Goal: Task Accomplishment & Management: Manage account settings

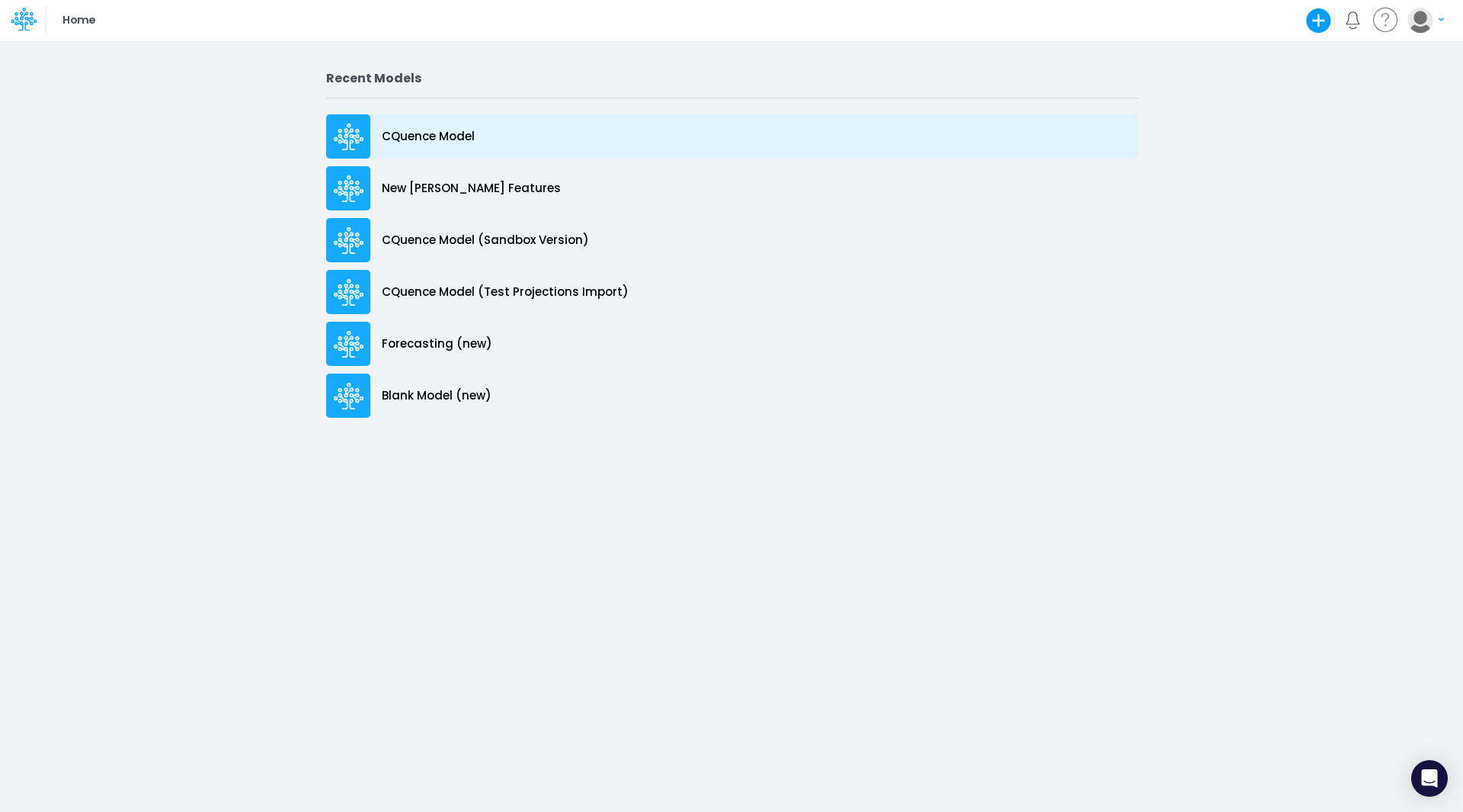
click at [408, 131] on p "CQuence Model" at bounding box center [428, 137] width 93 height 17
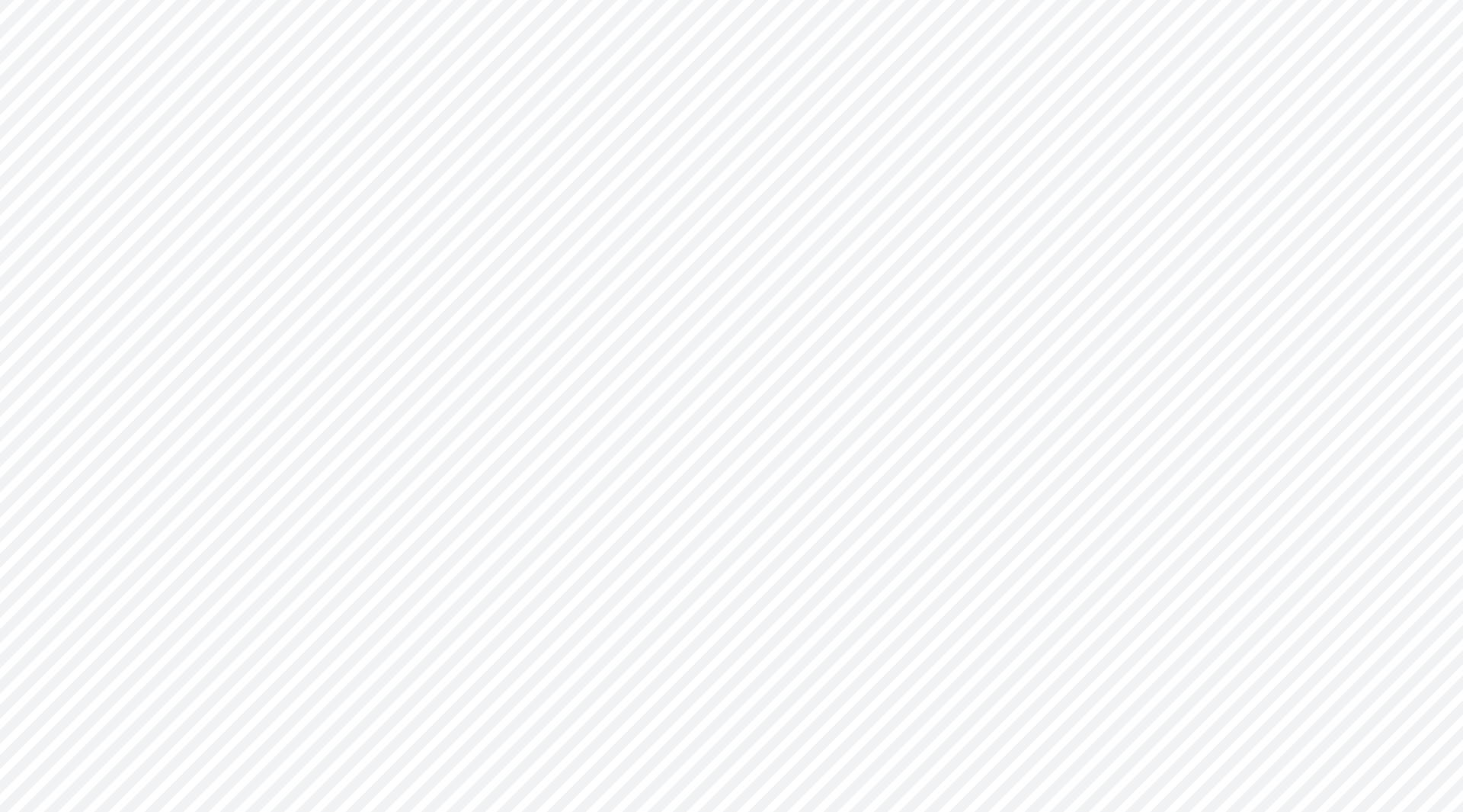
type input "Consolidated All by Month"
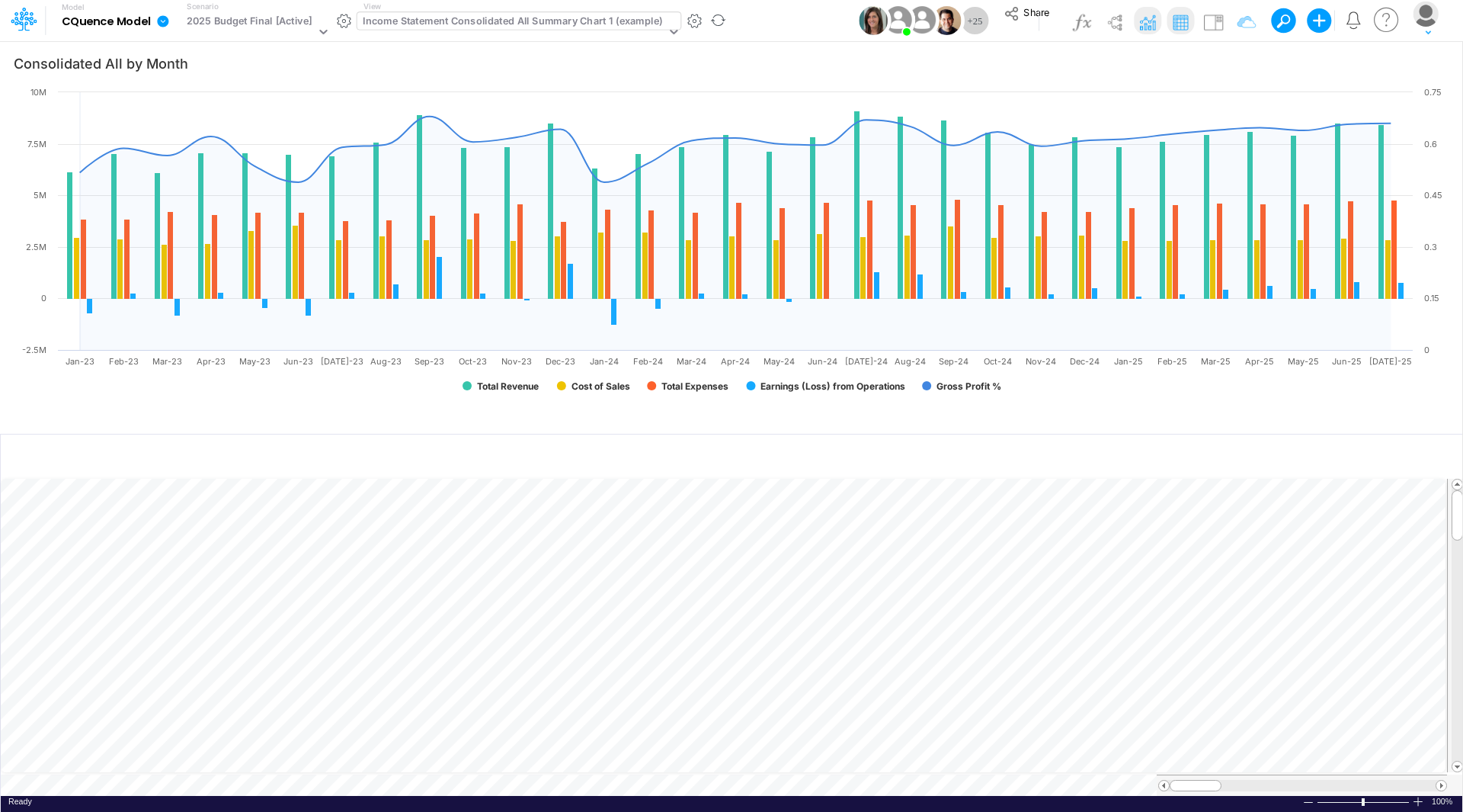
click at [463, 17] on div "Income Statement Consolidated All Summary Chart 1 (example)" at bounding box center [512, 22] width 300 height 17
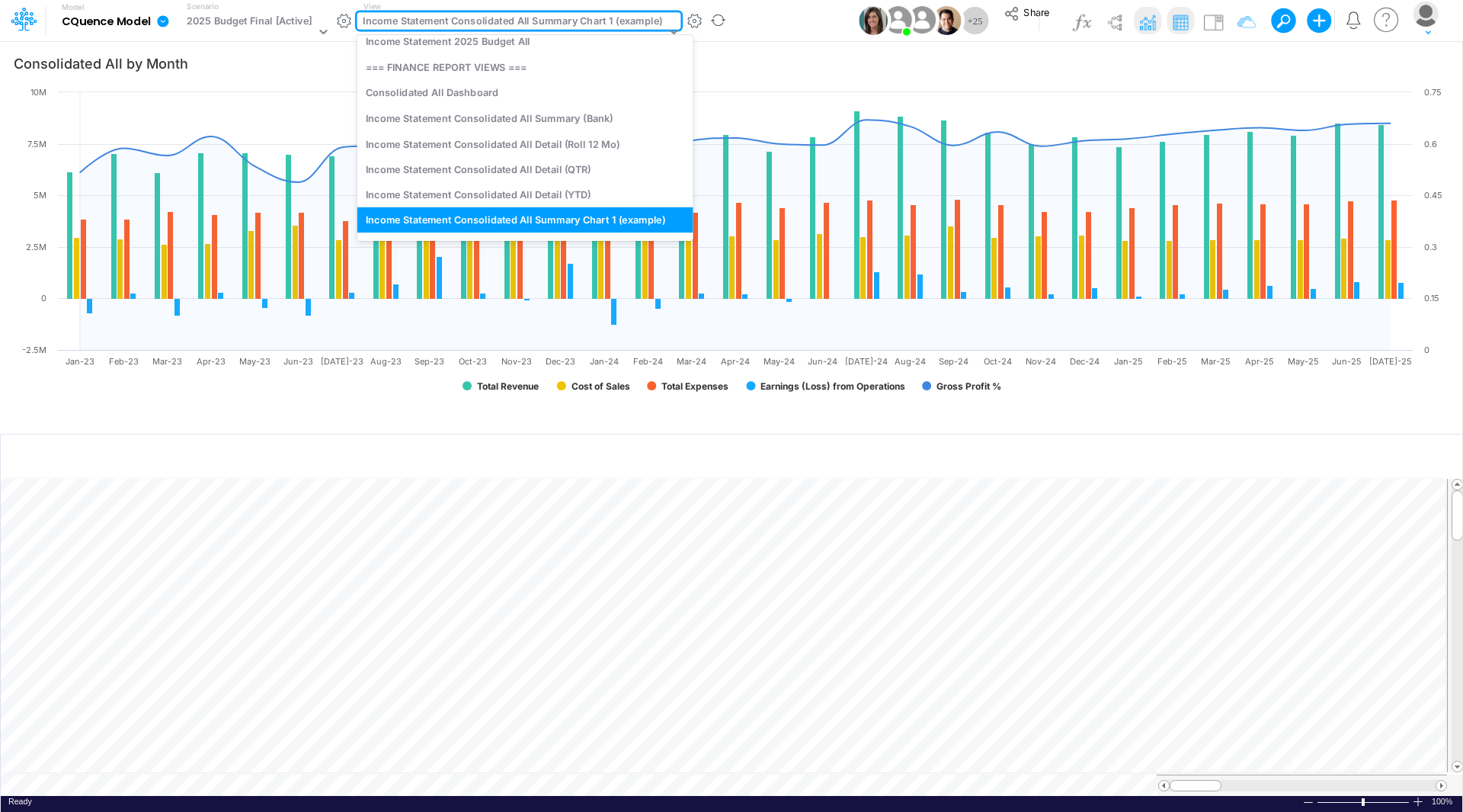
scroll to position [1197, 0]
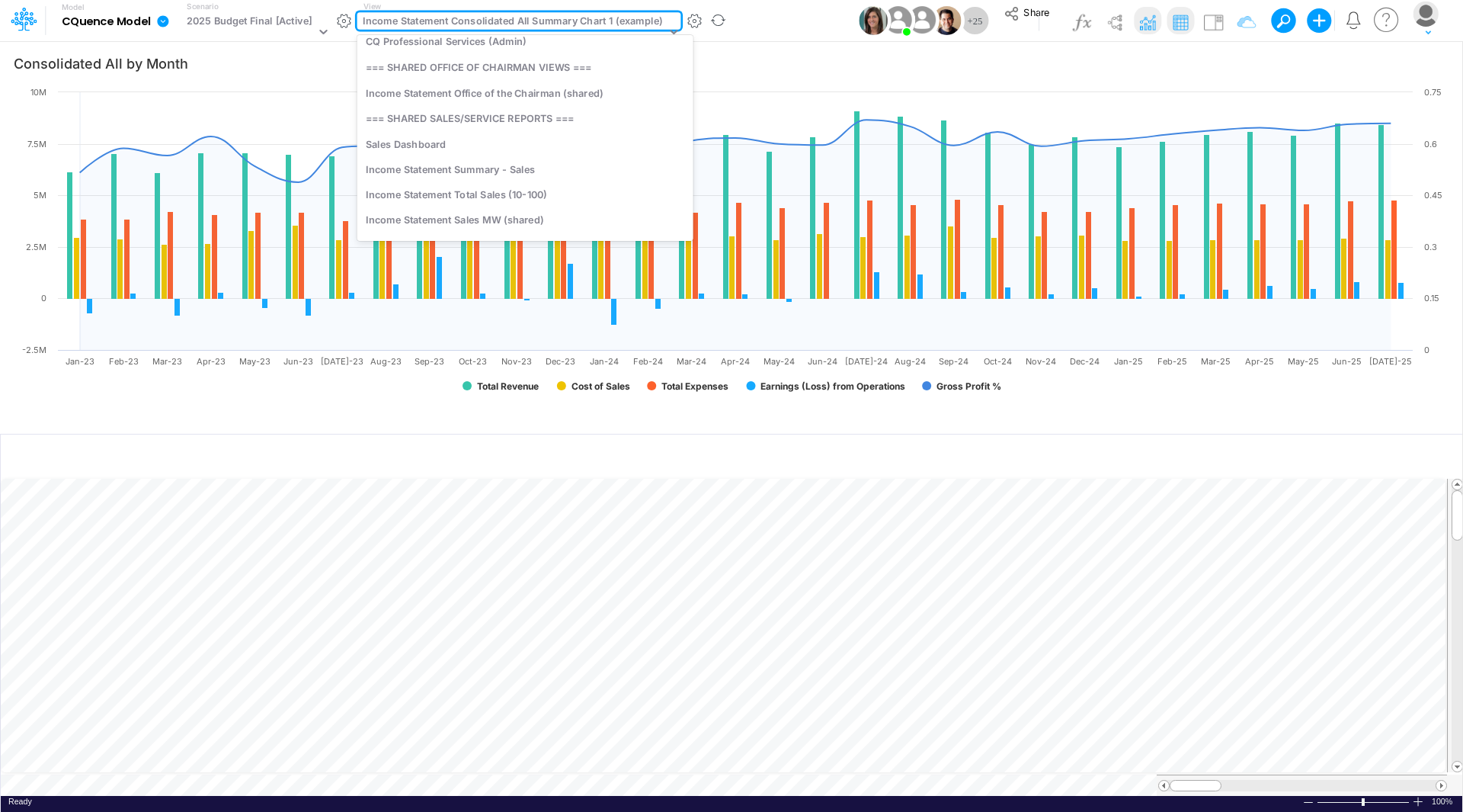
type input "std"
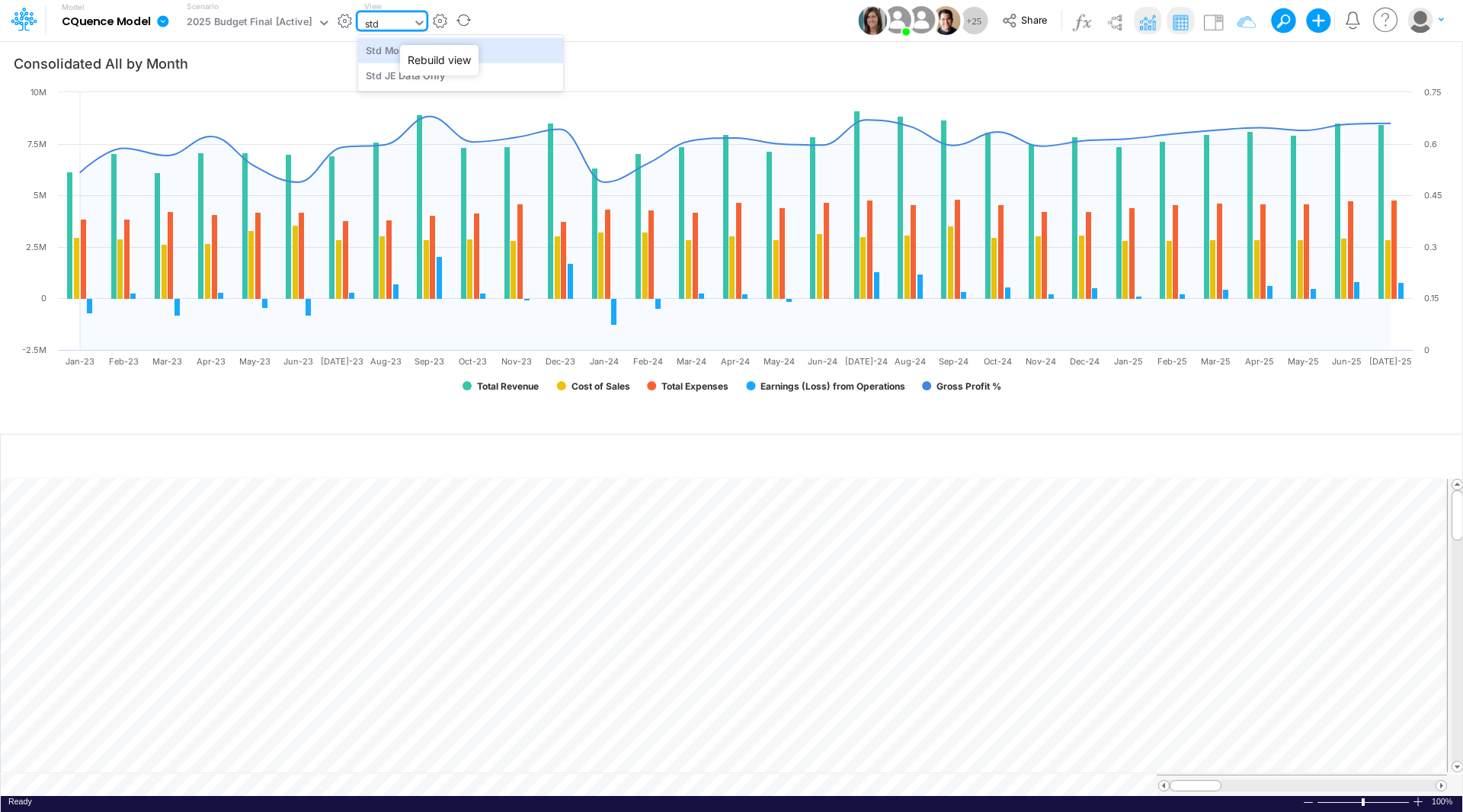
scroll to position [0, 0]
click at [423, 53] on div "Std Monthly JE 2025" at bounding box center [461, 50] width 206 height 25
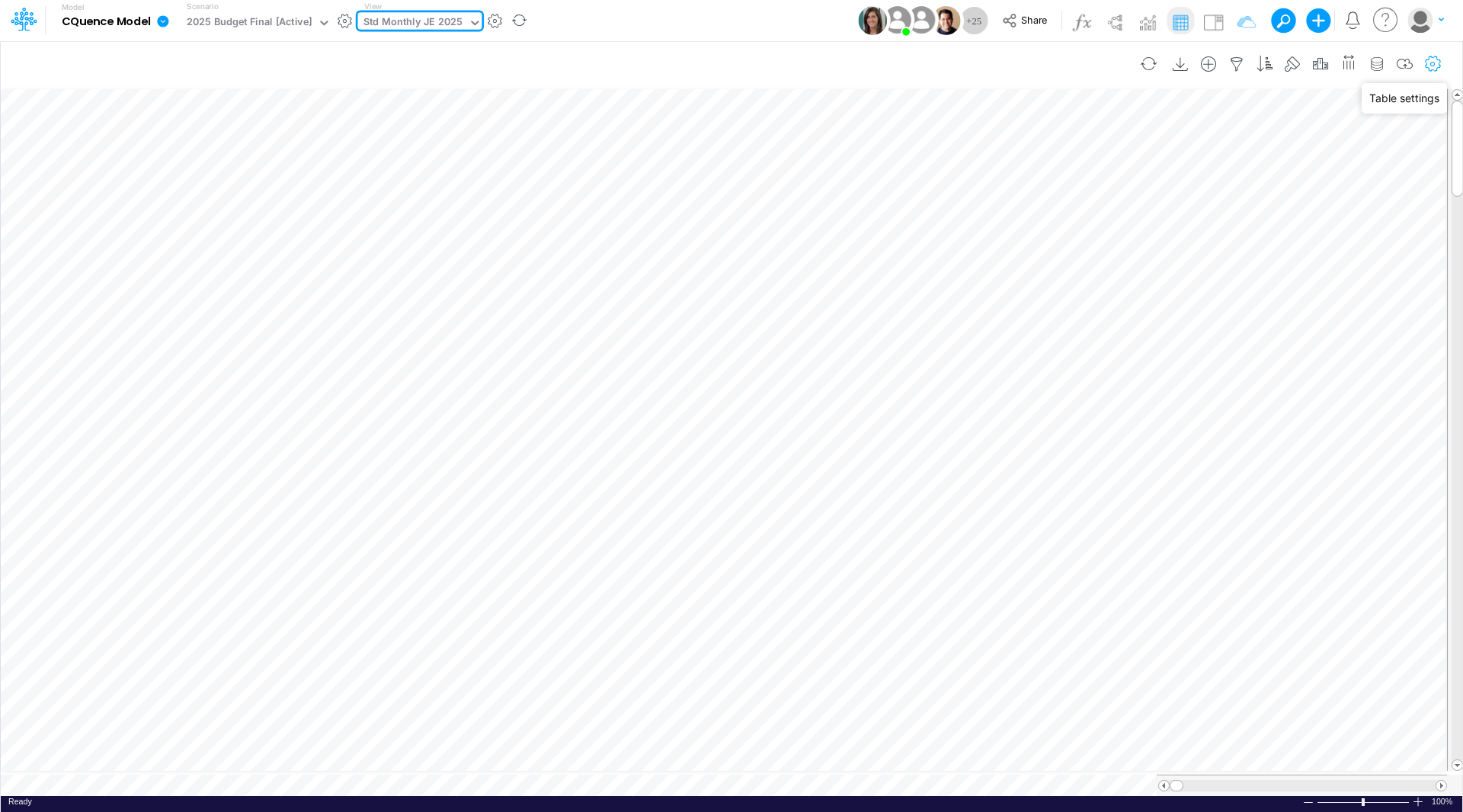
click at [1430, 65] on icon "button" at bounding box center [1433, 64] width 23 height 16
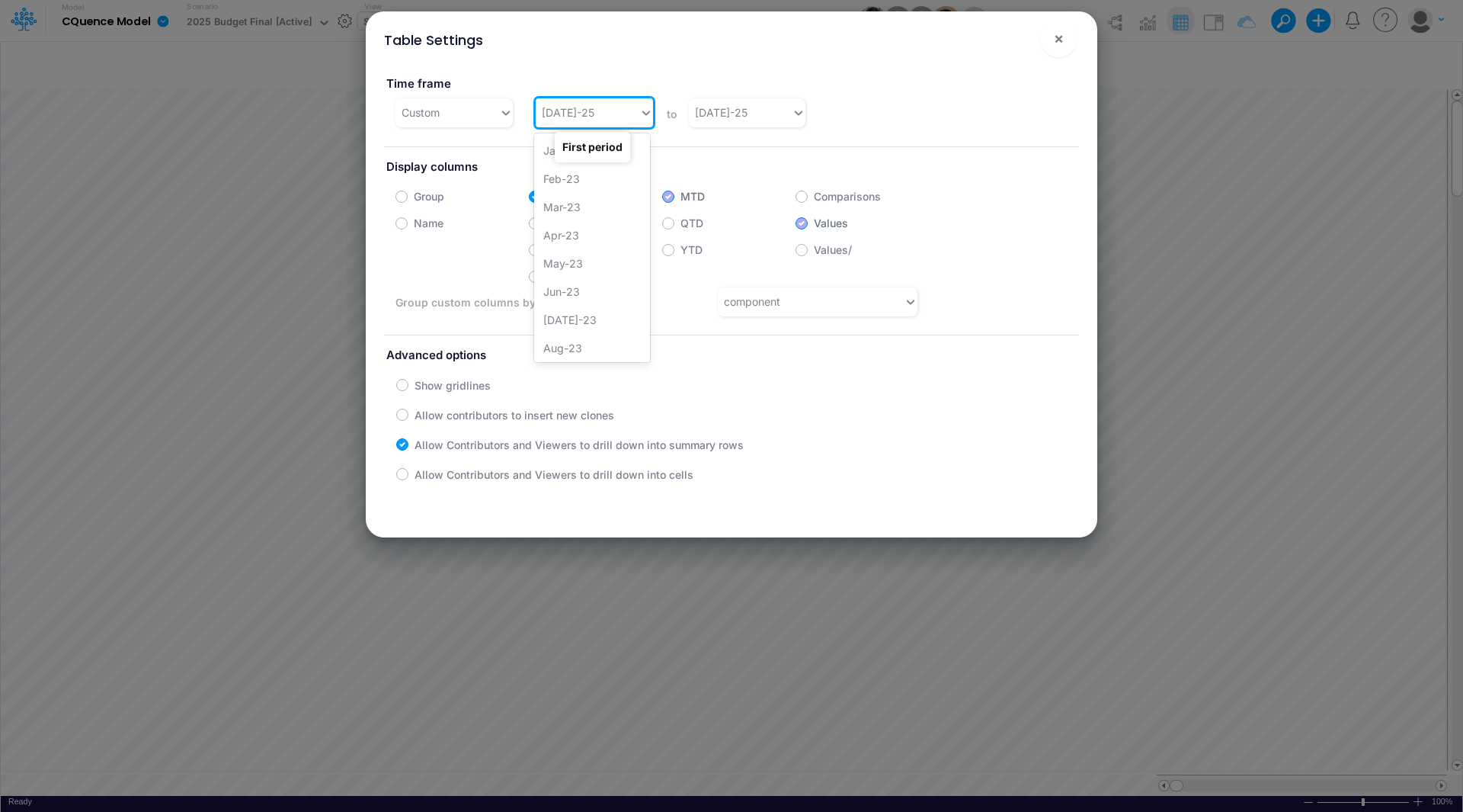
click at [592, 116] on div "Jul-25" at bounding box center [588, 112] width 104 height 25
click at [572, 289] on div "Aug-25" at bounding box center [592, 291] width 116 height 28
click at [718, 114] on div "Jul-25" at bounding box center [721, 112] width 53 height 16
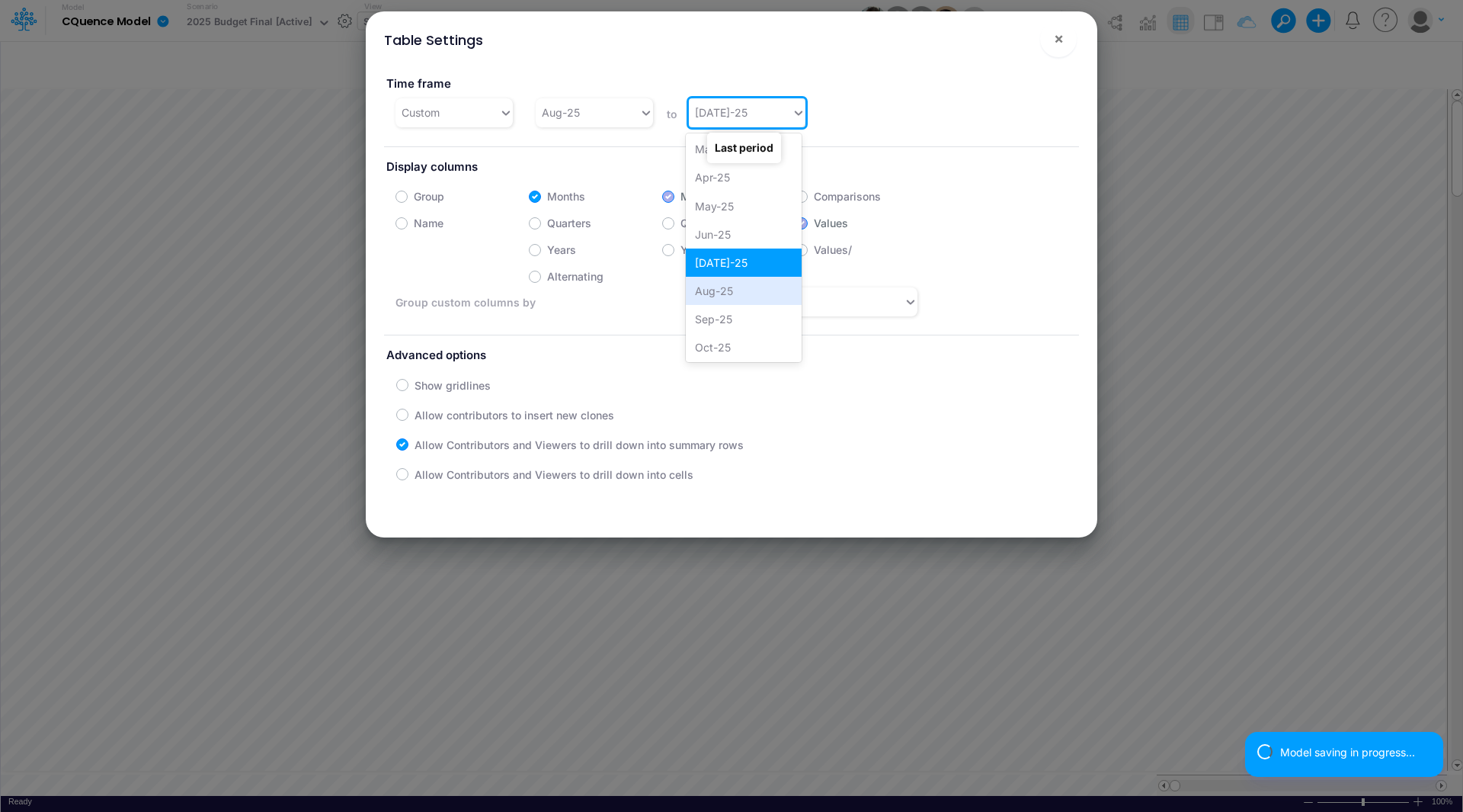
click at [712, 288] on div "Aug-25" at bounding box center [744, 291] width 116 height 28
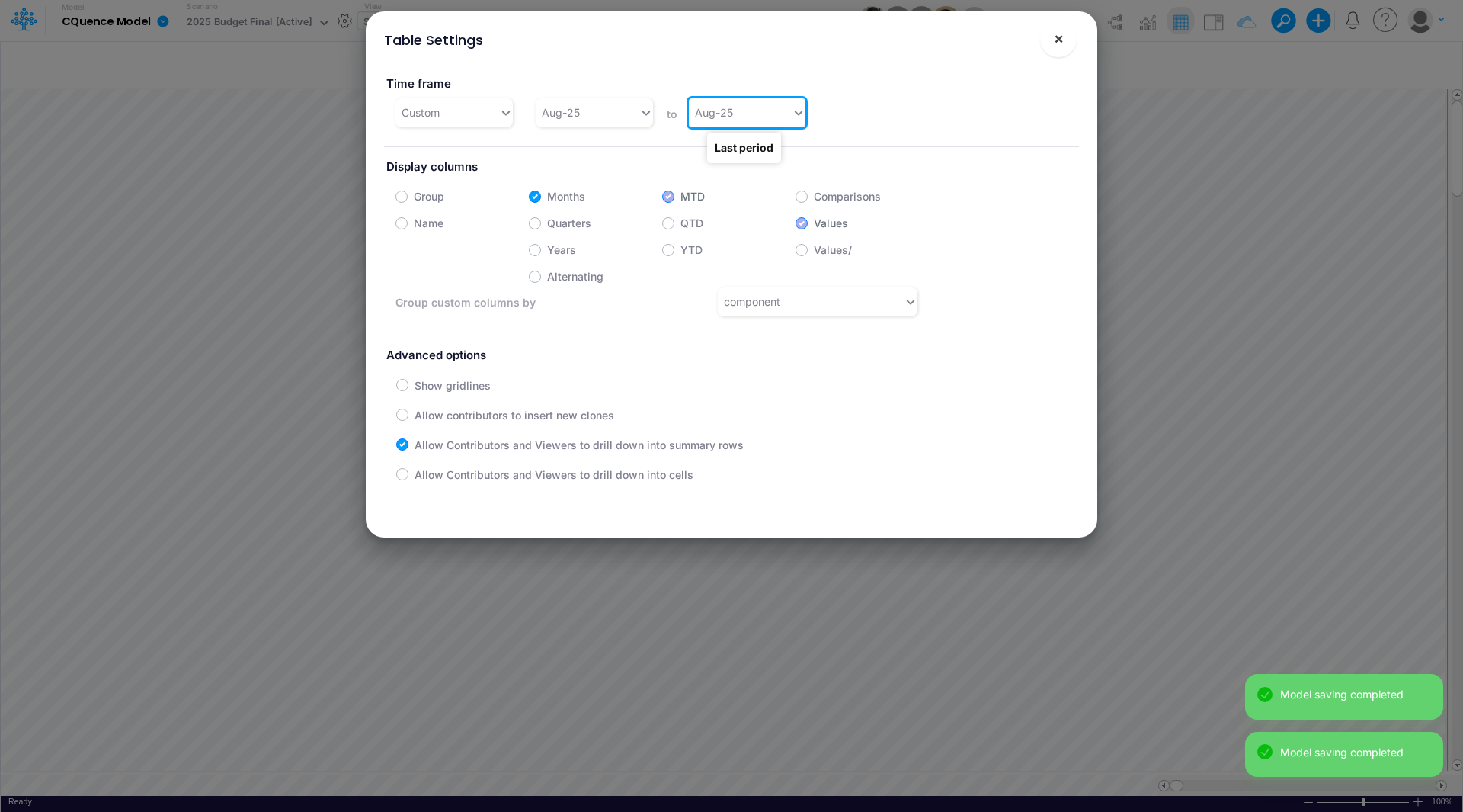
click at [1061, 39] on span "×" at bounding box center [1059, 38] width 10 height 18
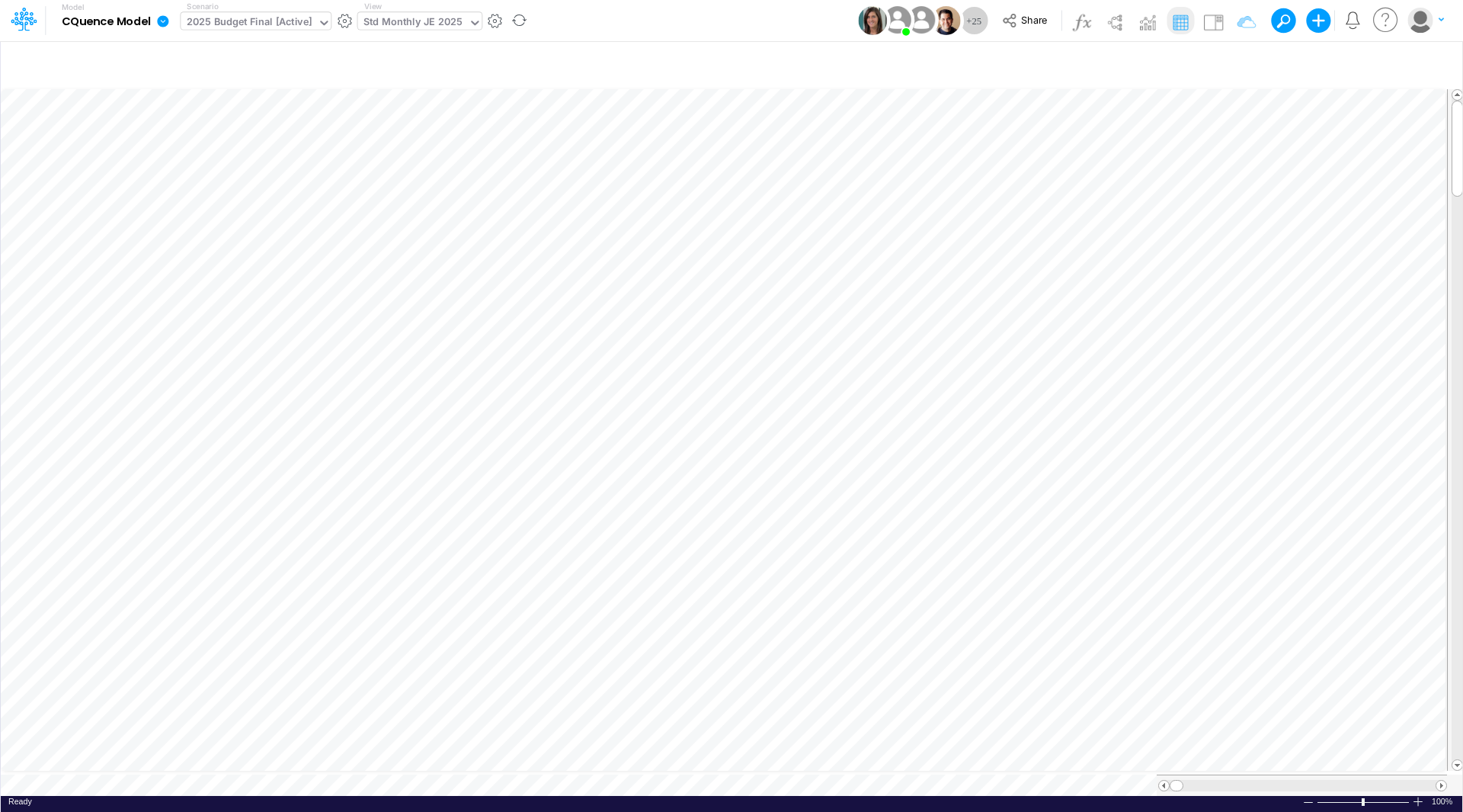
click at [233, 20] on div "2025 Budget Final [Active]" at bounding box center [250, 23] width 126 height 17
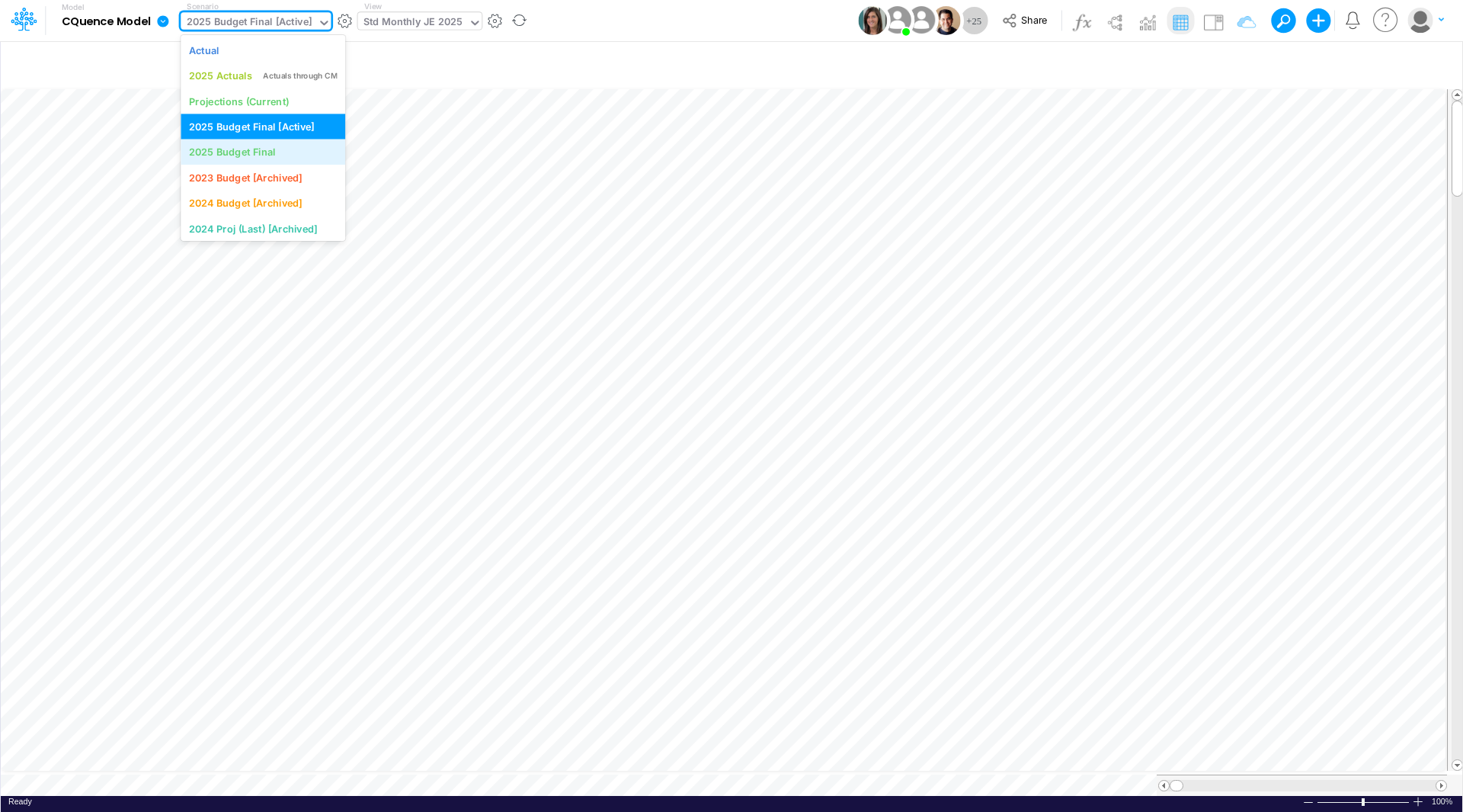
click at [243, 147] on div "2025 Budget Final" at bounding box center [232, 152] width 86 height 14
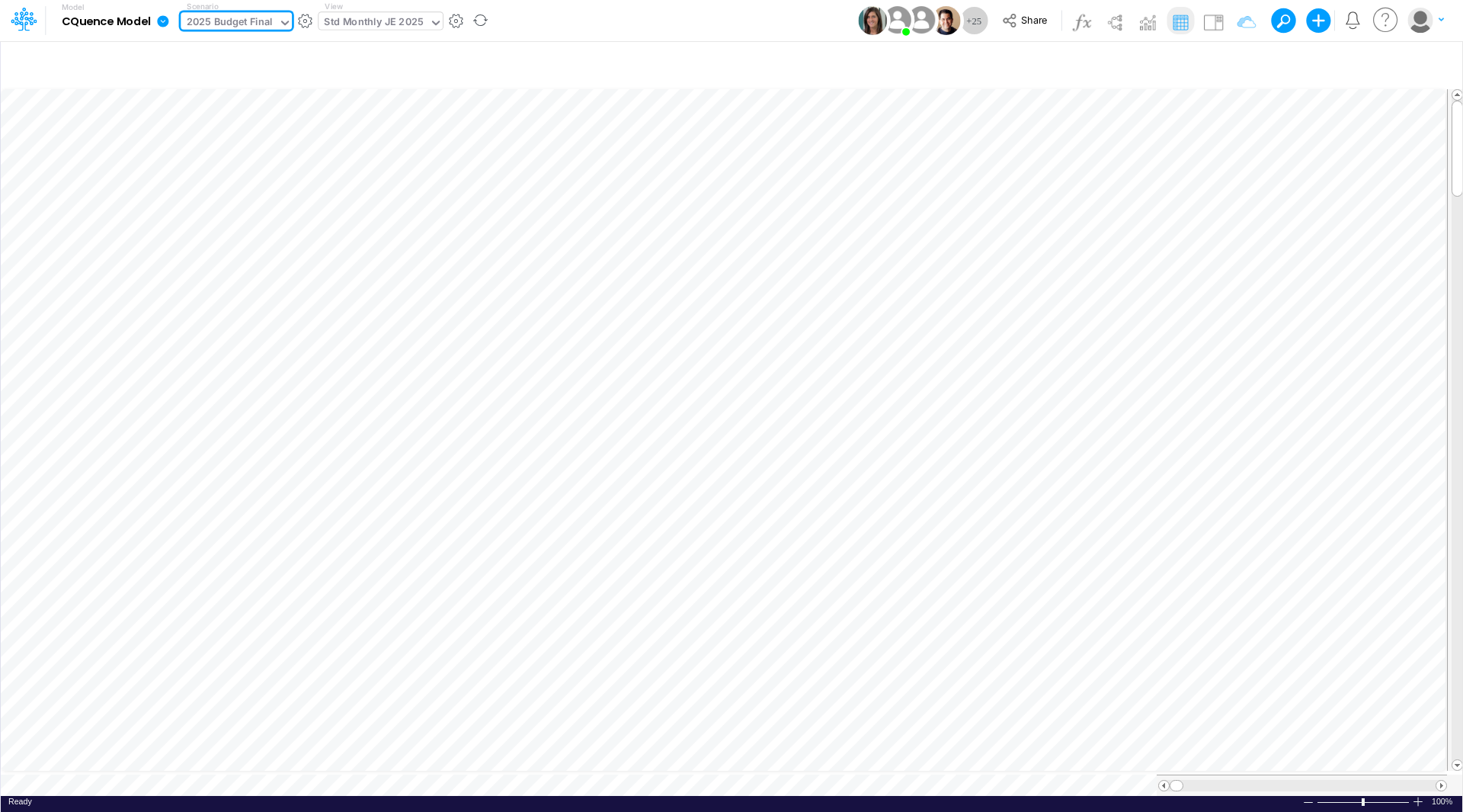
click at [253, 15] on div "2025 Budget Final" at bounding box center [230, 23] width 86 height 17
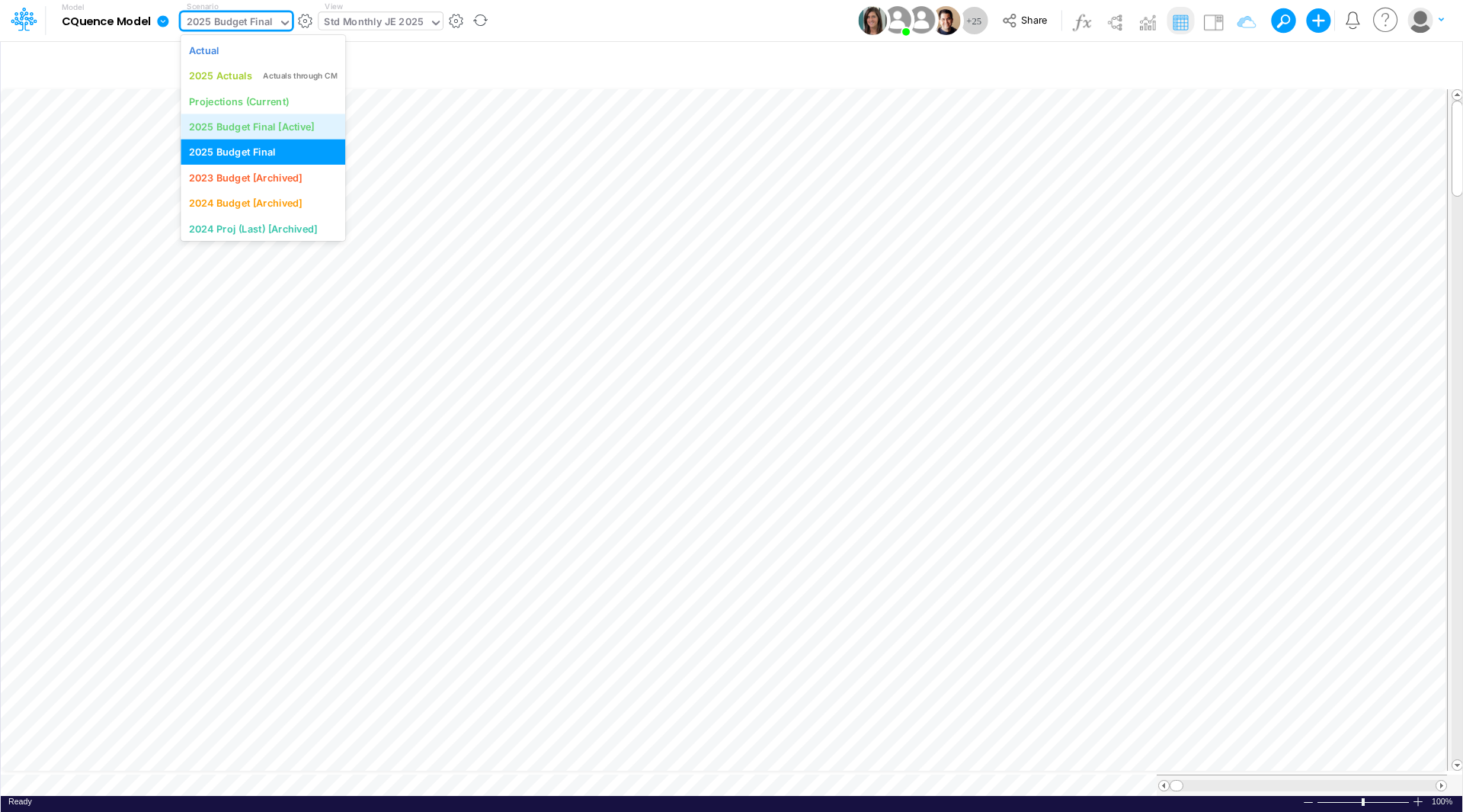
click at [252, 124] on div "2025 Budget Final [Active]" at bounding box center [252, 127] width 126 height 14
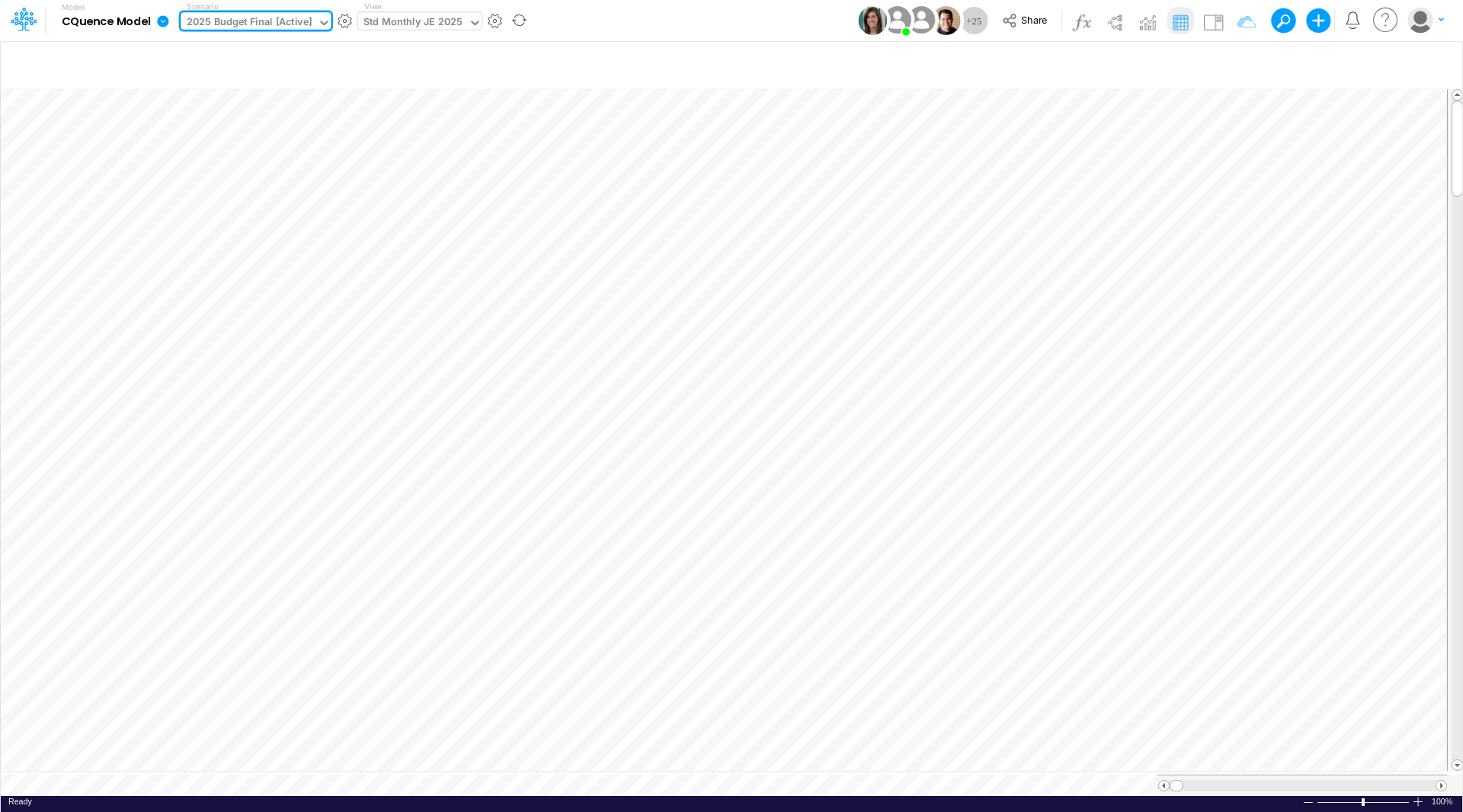
click at [161, 20] on icon at bounding box center [163, 20] width 12 height 12
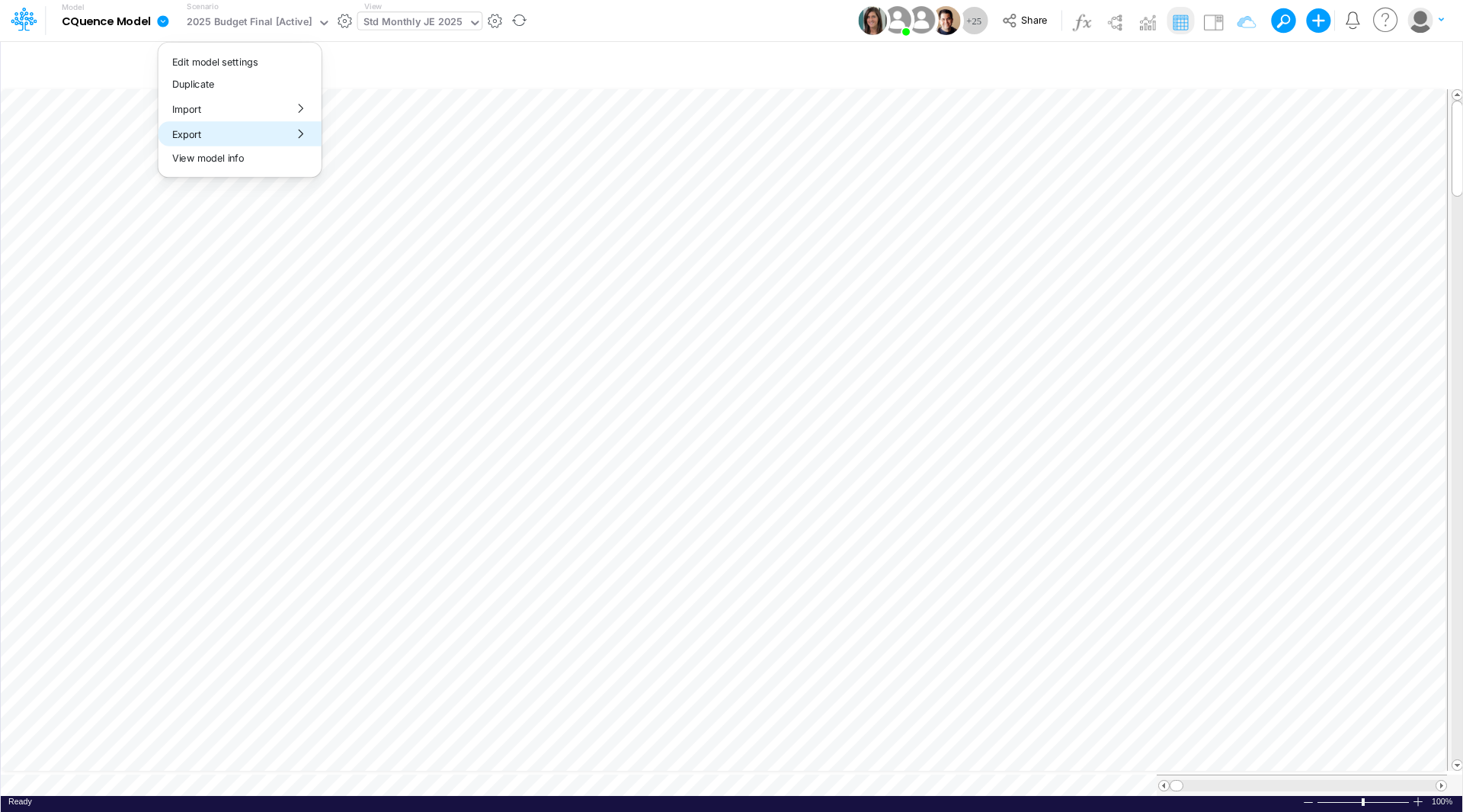
click at [184, 133] on button "Export" at bounding box center [240, 134] width 163 height 25
click at [348, 141] on button "Excel" at bounding box center [403, 142] width 163 height 24
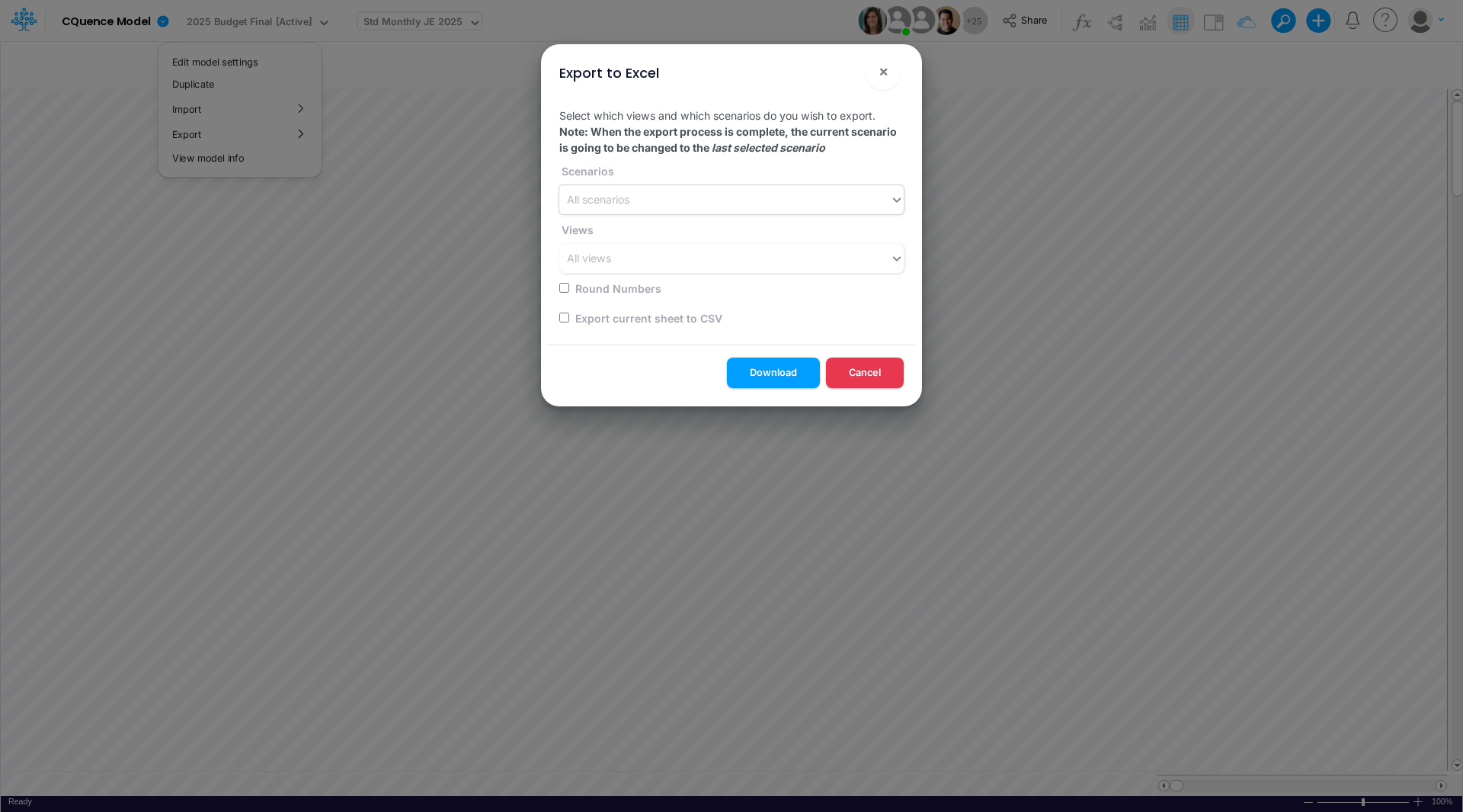
click at [612, 198] on div "All scenarios" at bounding box center [598, 200] width 63 height 16
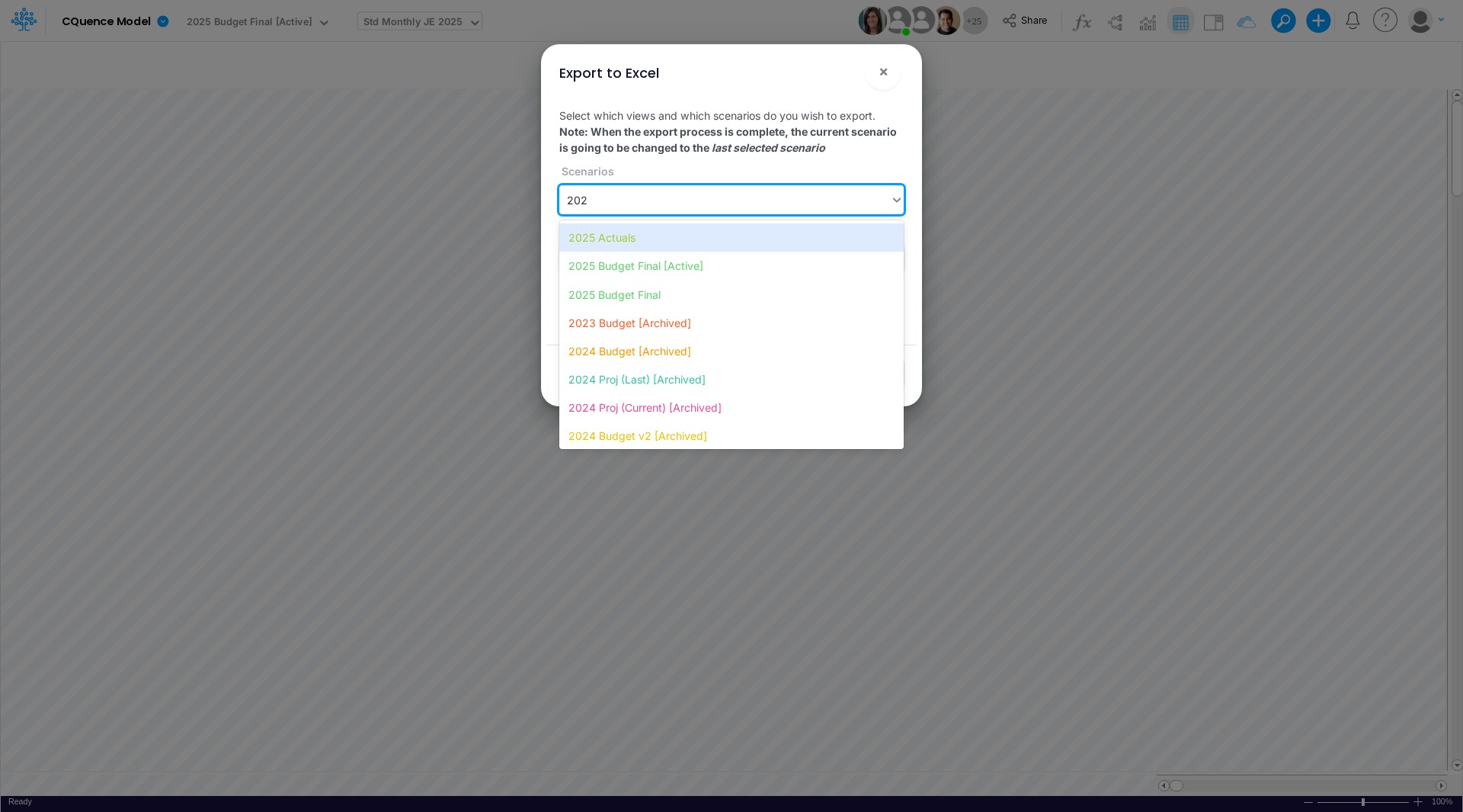
type input "2025"
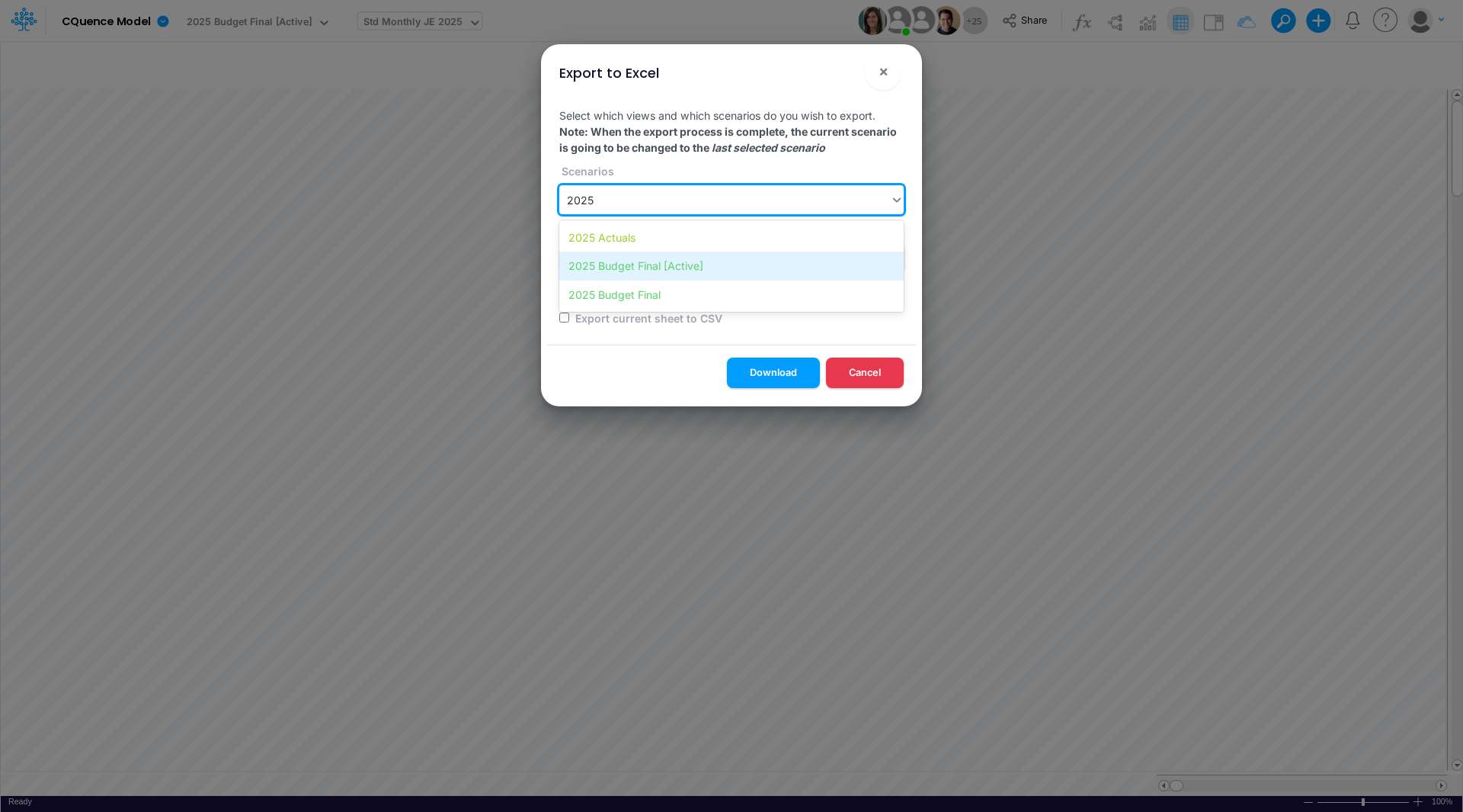
click at [623, 259] on div "2025 Budget Final [Active]" at bounding box center [732, 266] width 344 height 28
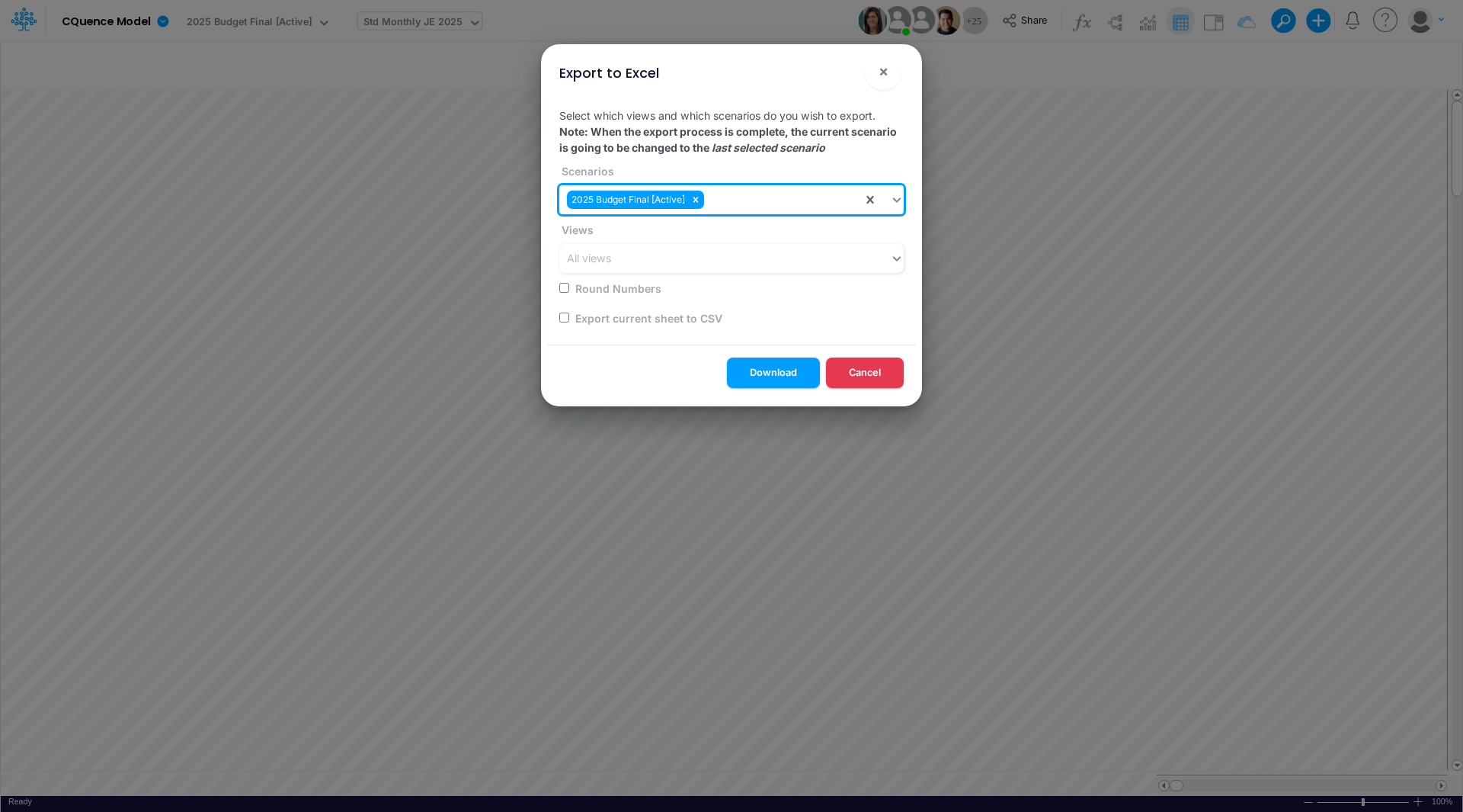
click at [623, 259] on div "All views" at bounding box center [725, 259] width 331 height 25
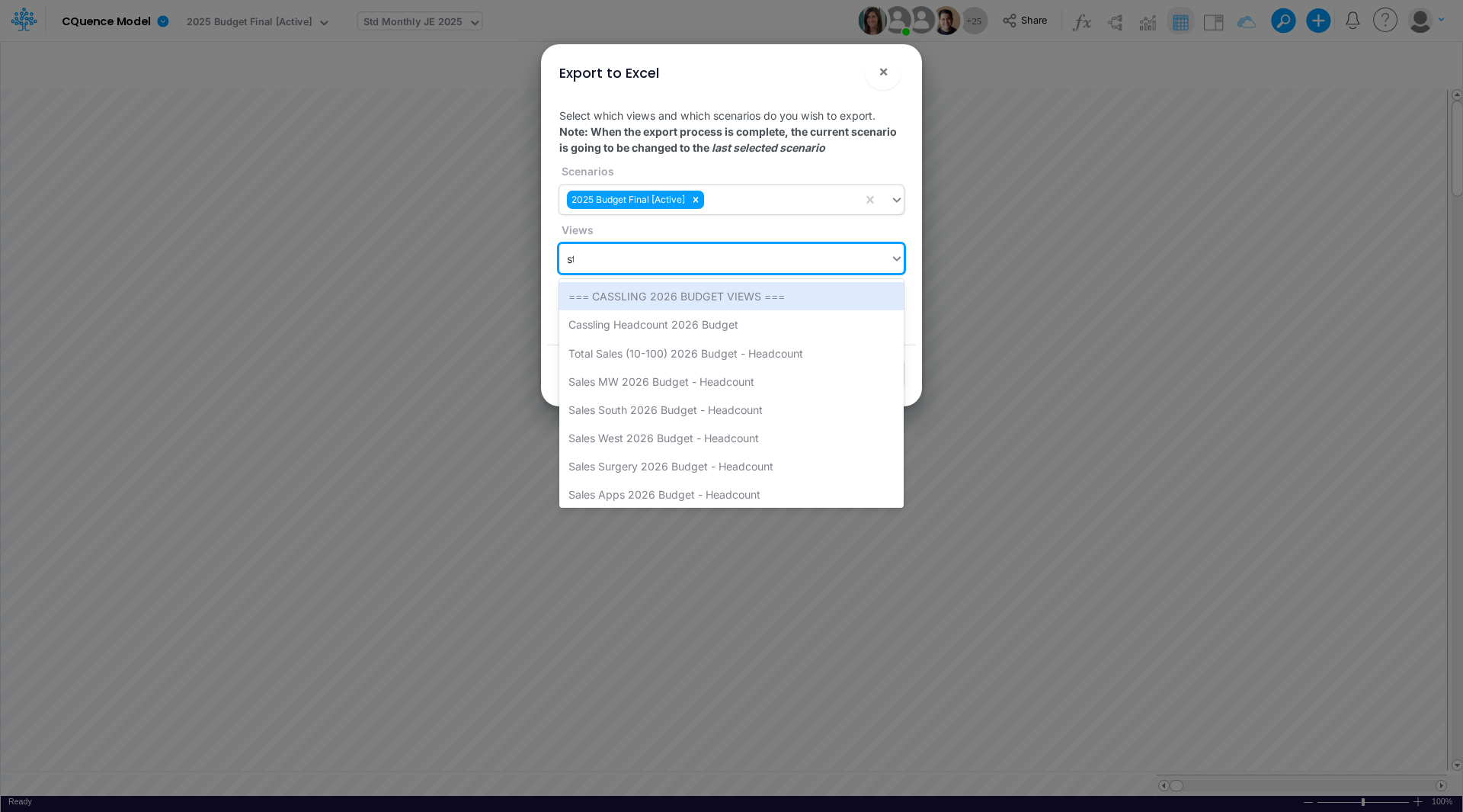
type input "std"
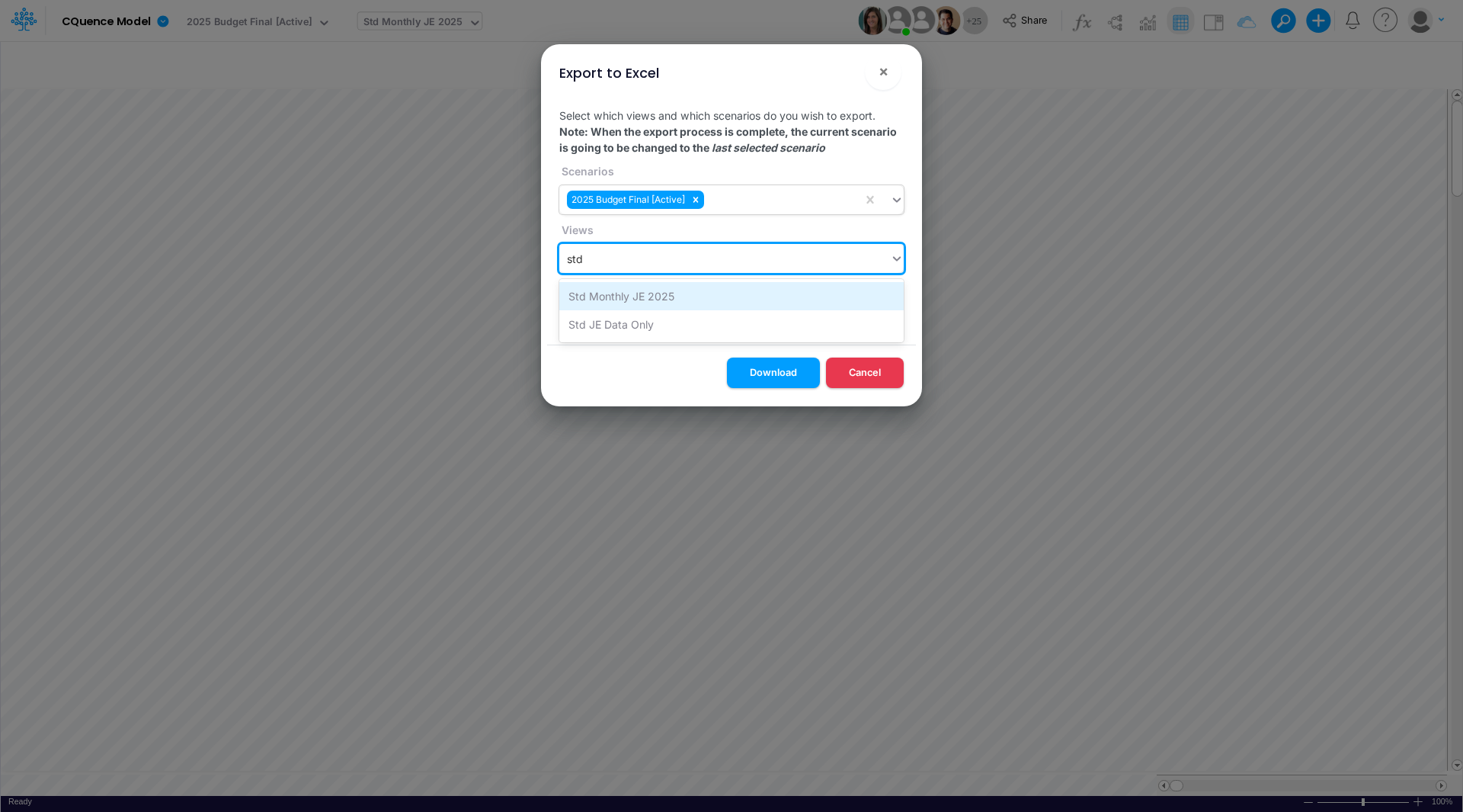
click at [629, 297] on div "Std Monthly JE 2025" at bounding box center [732, 296] width 344 height 28
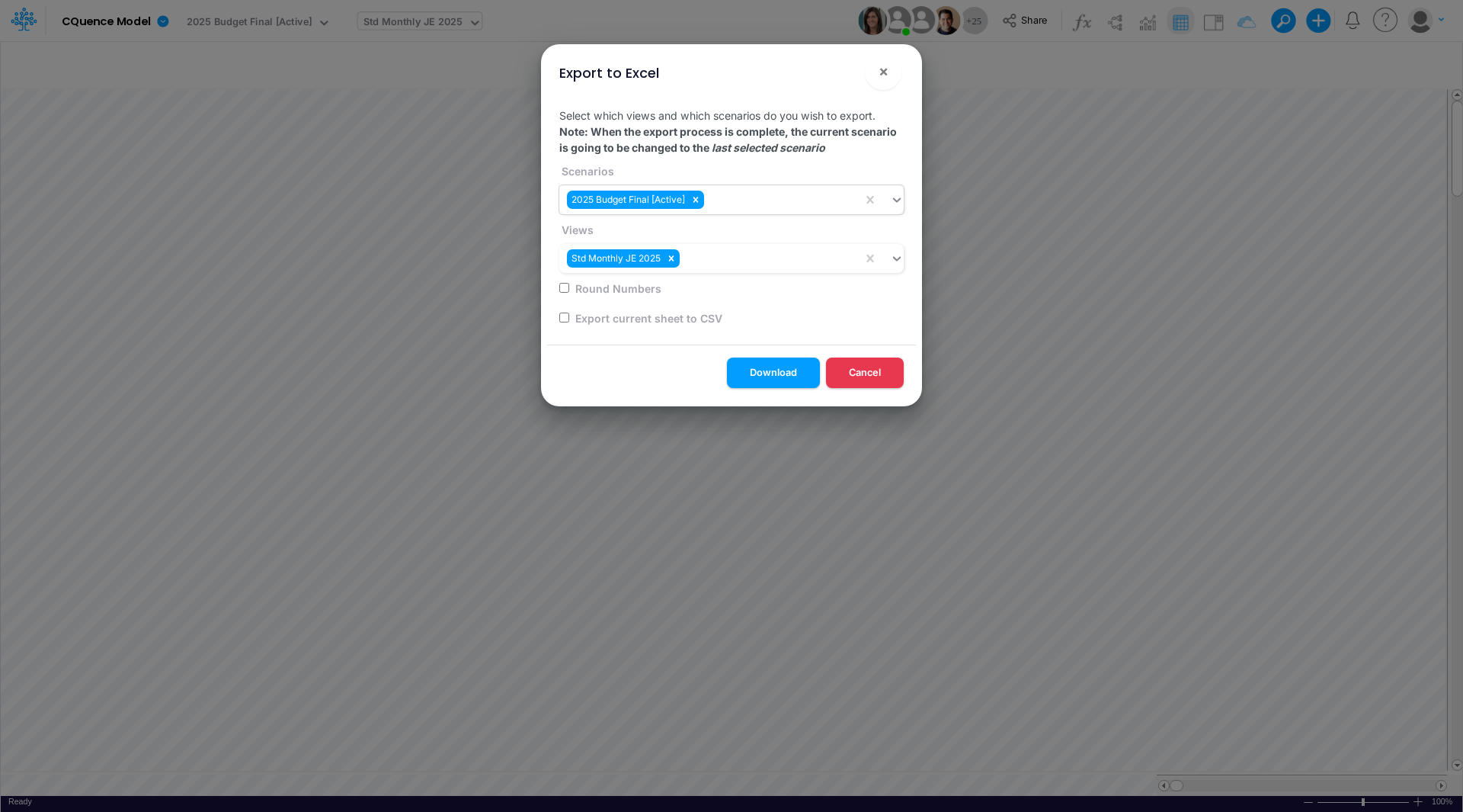
click at [557, 286] on div "Select which views and which scenarios do you wish to export. Note: When the ex…" at bounding box center [731, 219] width 369 height 249
click at [563, 287] on input "Round Numbers" at bounding box center [564, 288] width 10 height 10
checkbox input "true"
click at [773, 371] on button "Download" at bounding box center [774, 373] width 93 height 30
click at [866, 367] on button "Cancel" at bounding box center [865, 373] width 78 height 30
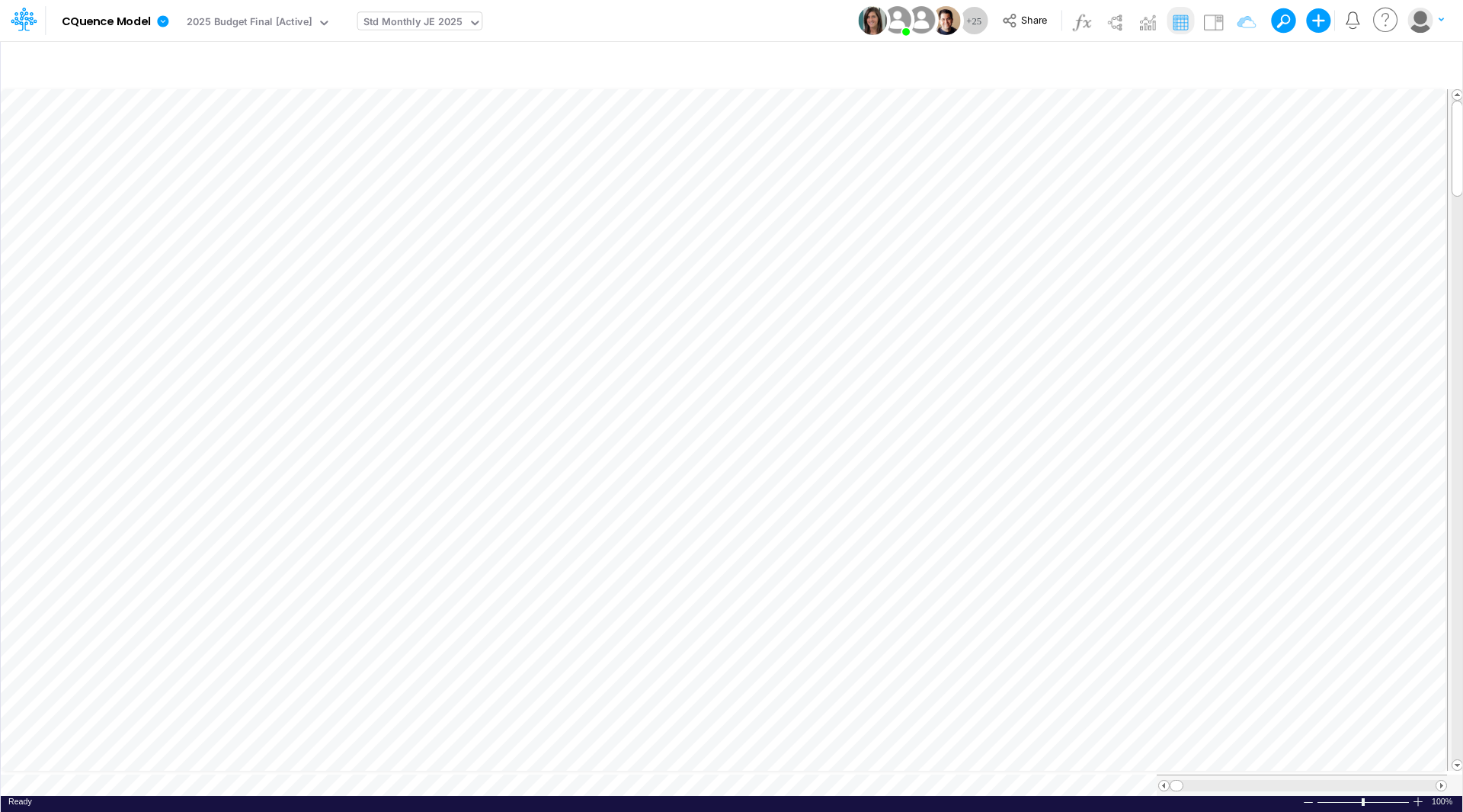
click at [387, 18] on div "Std Monthly JE 2025" at bounding box center [413, 23] width 99 height 17
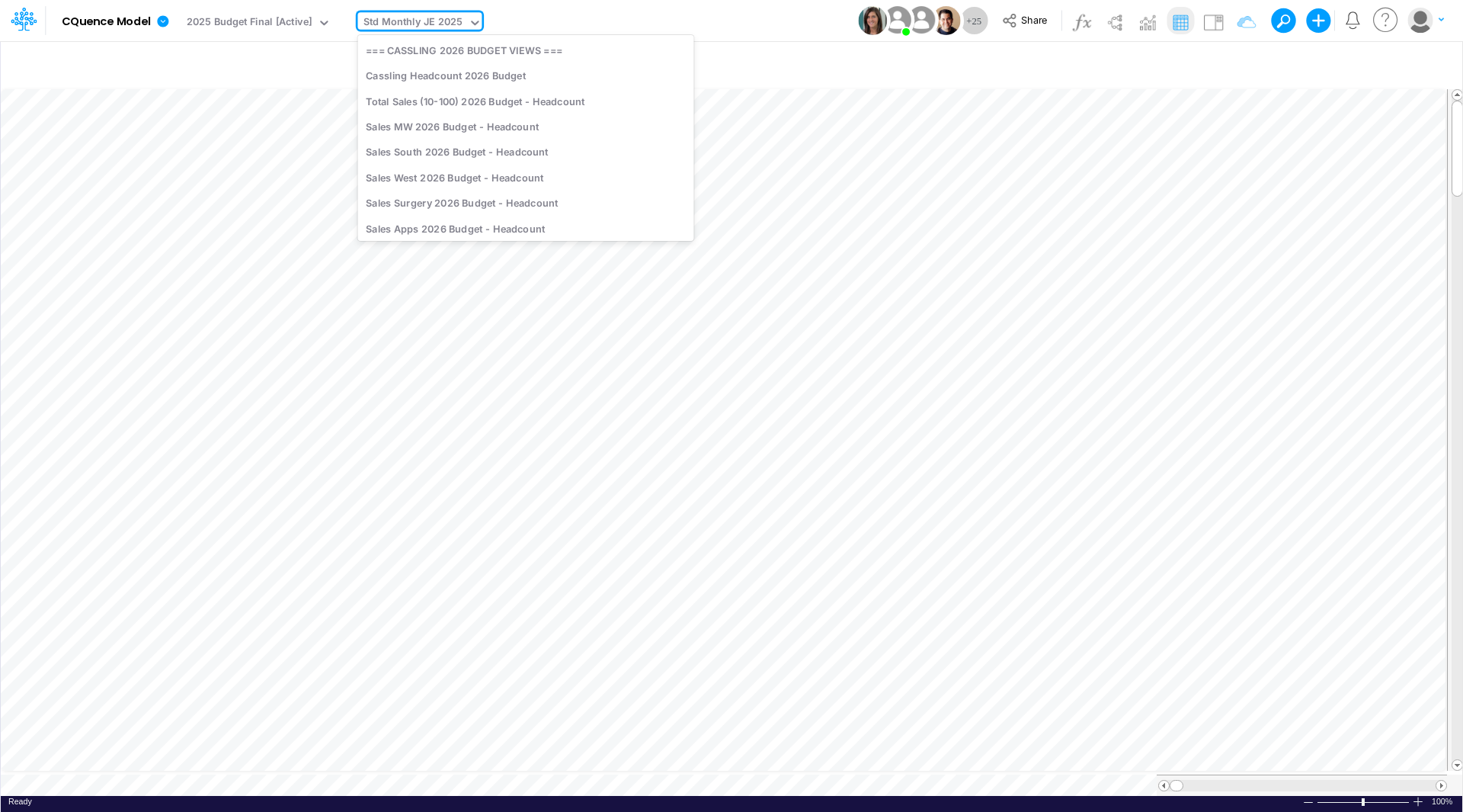
scroll to position [4224, 0]
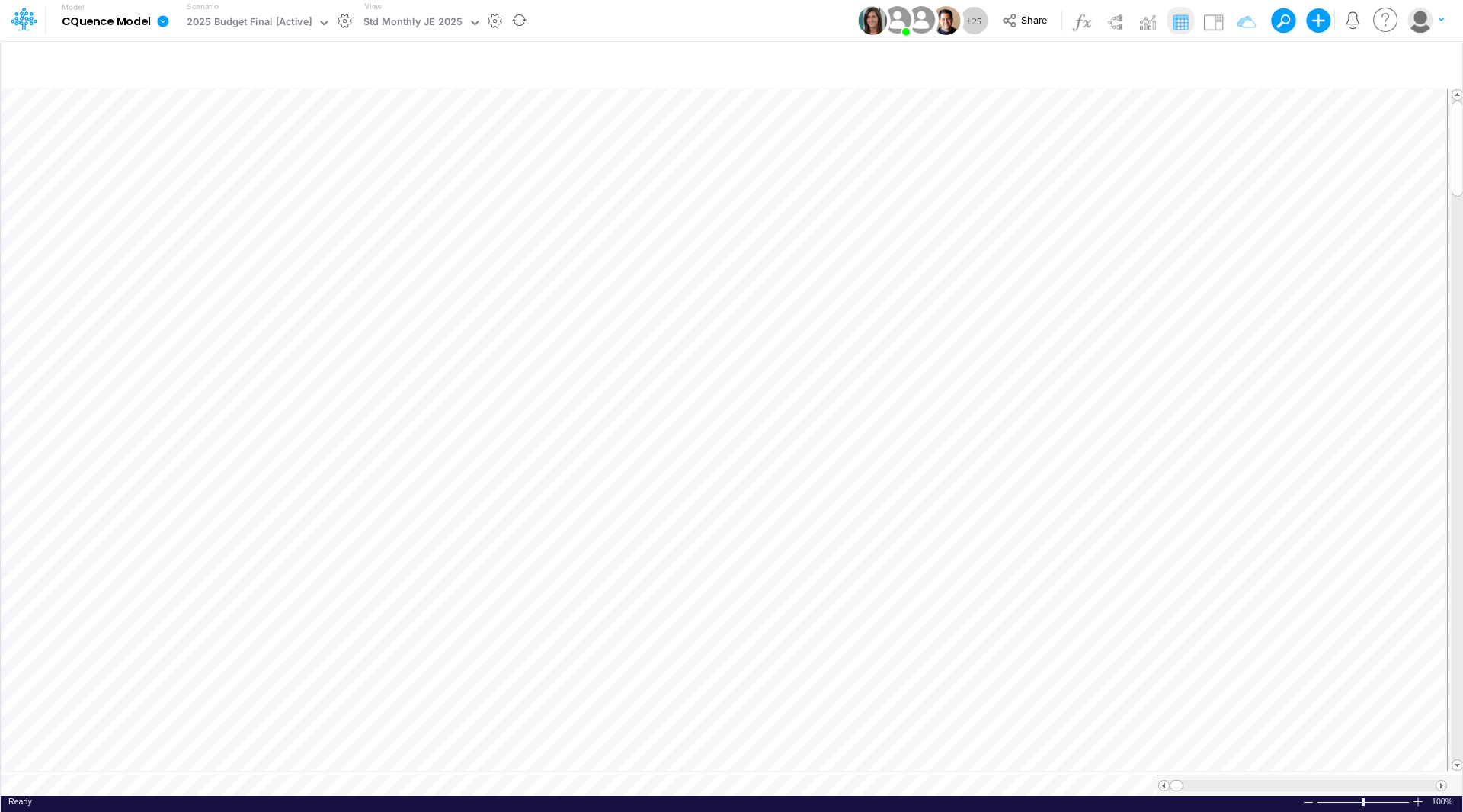
click at [162, 23] on icon at bounding box center [163, 20] width 12 height 12
click at [195, 112] on button "Import" at bounding box center [240, 108] width 163 height 25
click at [362, 141] on button "Data" at bounding box center [403, 142] width 163 height 24
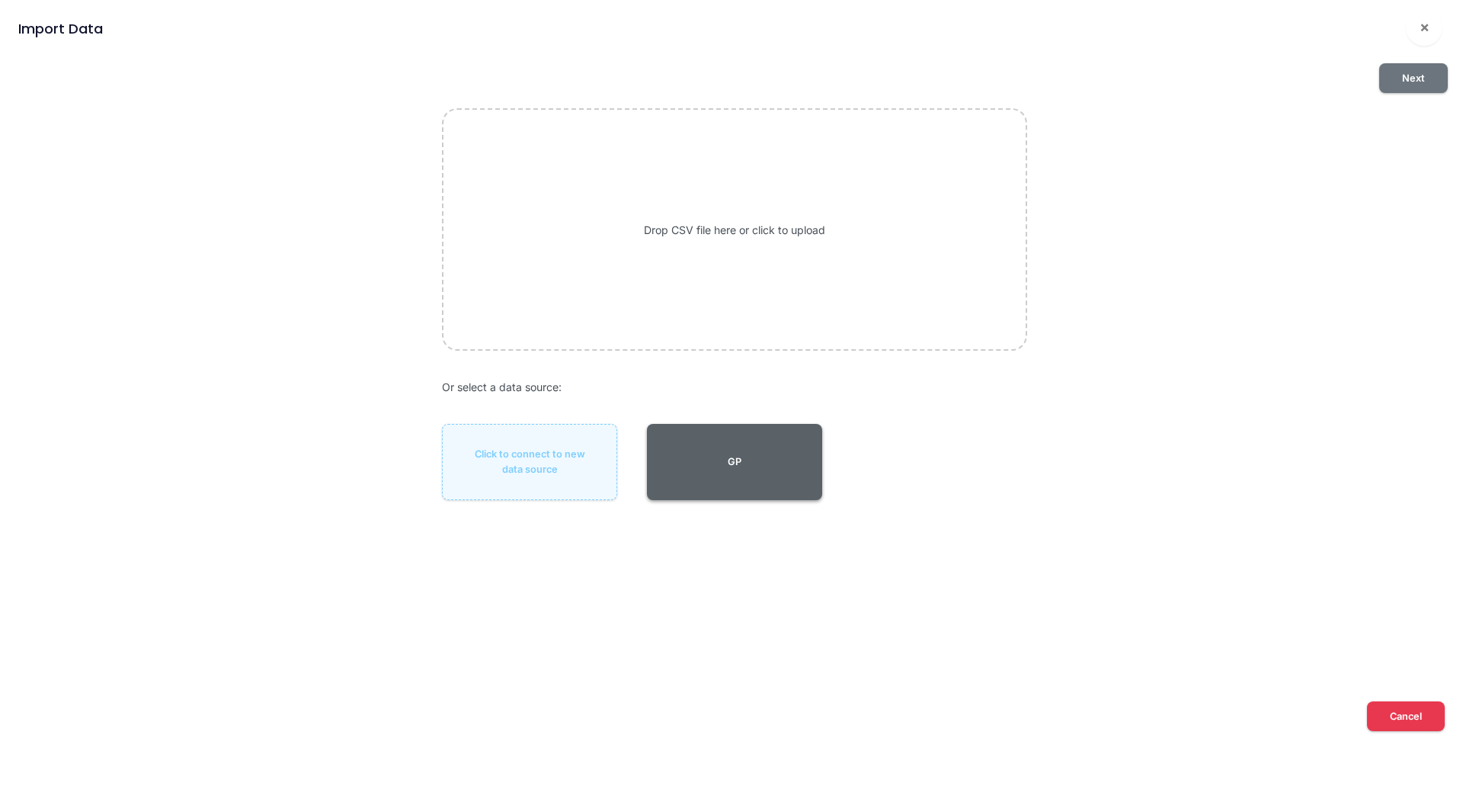
click at [755, 462] on button "GP" at bounding box center [734, 461] width 175 height 76
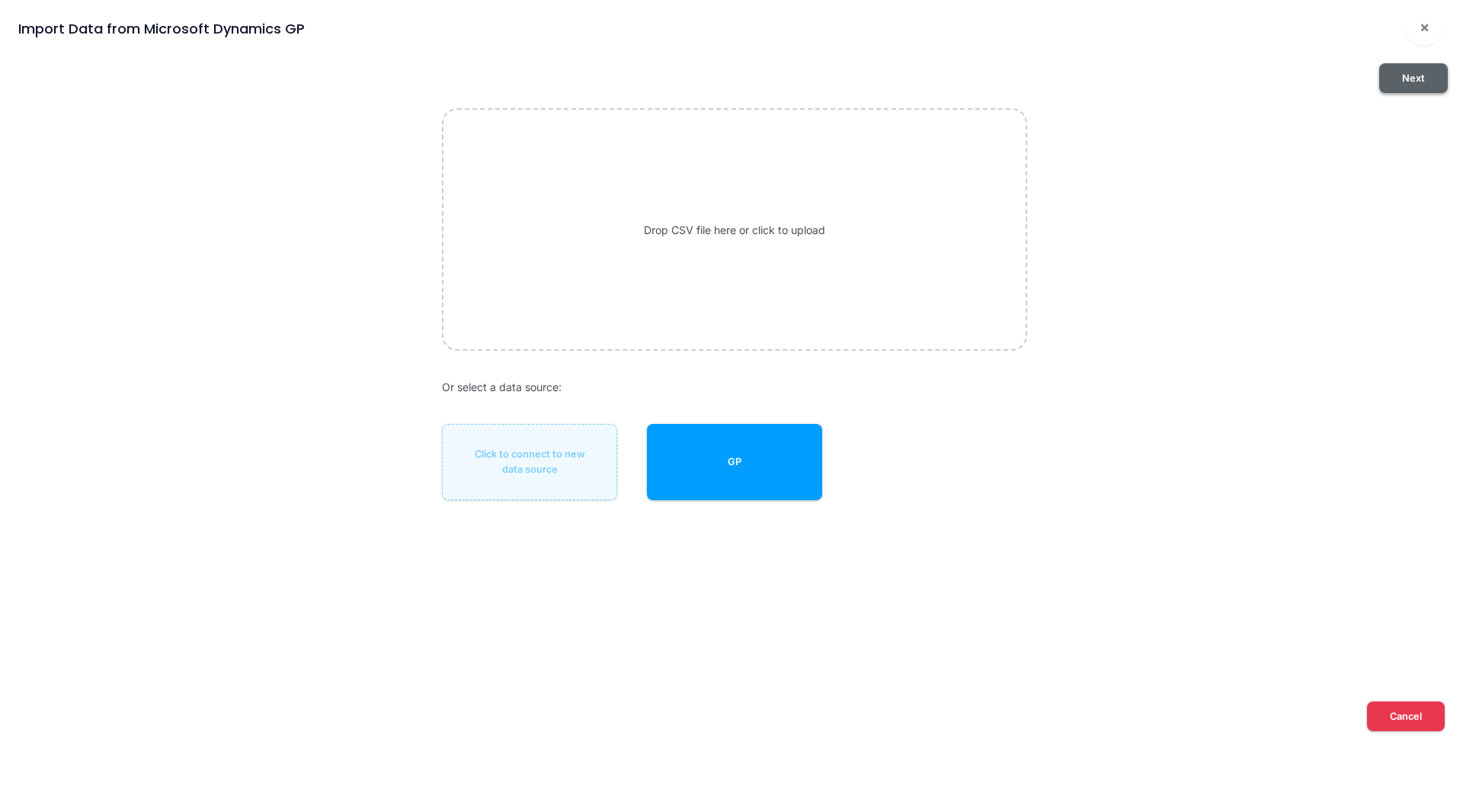
click at [1415, 77] on button "Next" at bounding box center [1413, 78] width 68 height 30
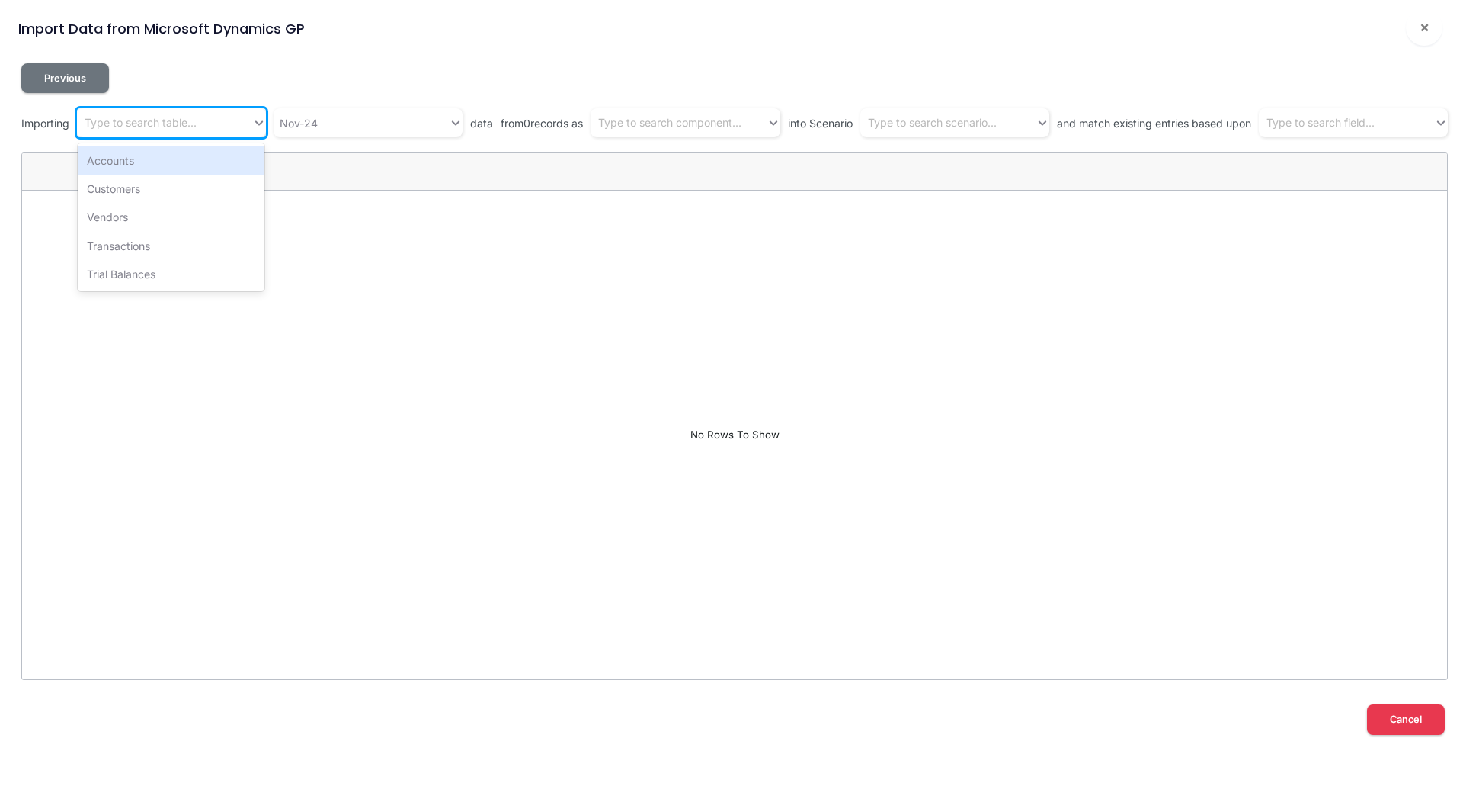
click at [179, 123] on div "Type to search table..." at bounding box center [141, 123] width 112 height 16
click at [130, 270] on div "Trial Balances" at bounding box center [171, 274] width 187 height 28
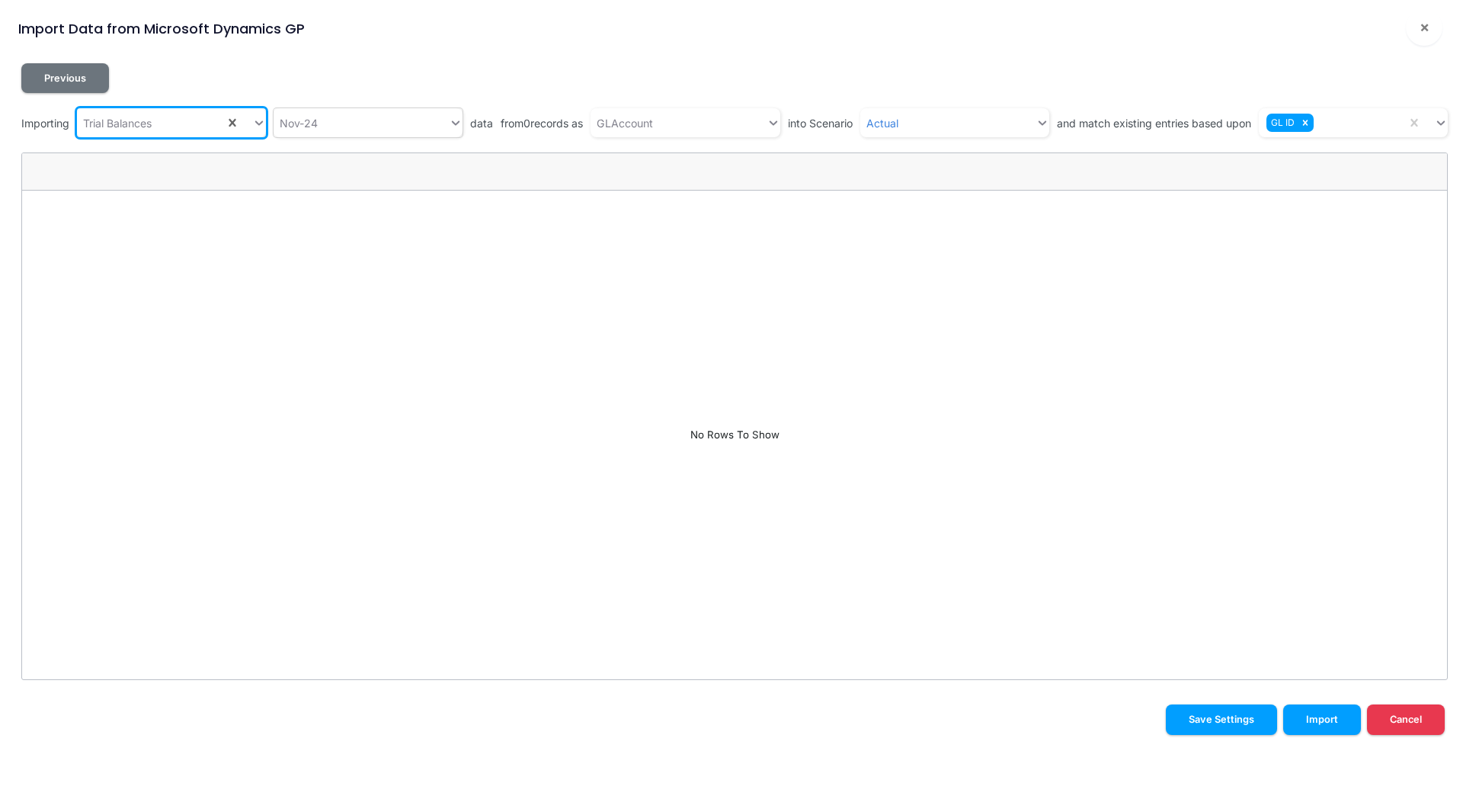
click at [336, 127] on div "Nov-24" at bounding box center [361, 123] width 175 height 25
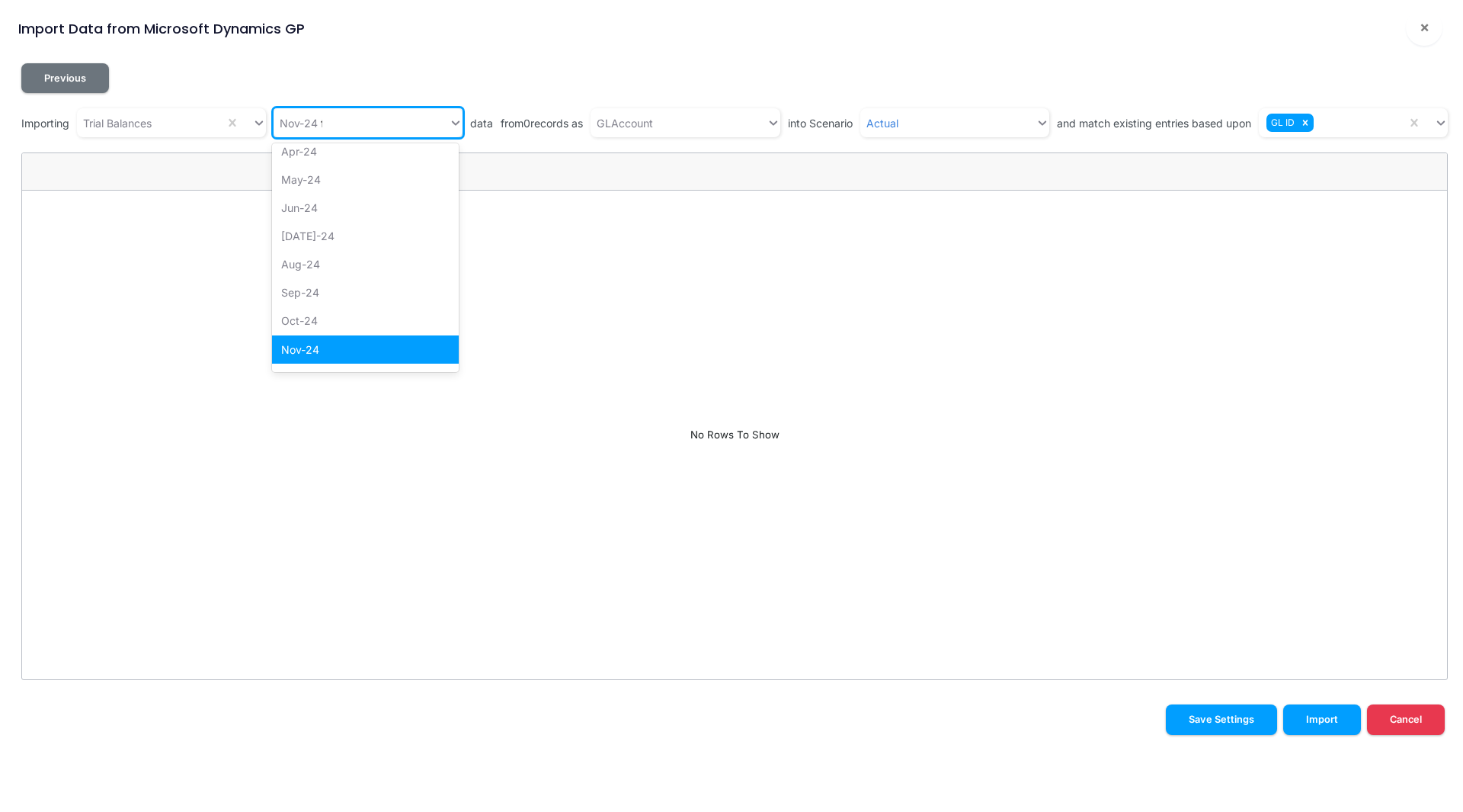
scroll to position [0, 0]
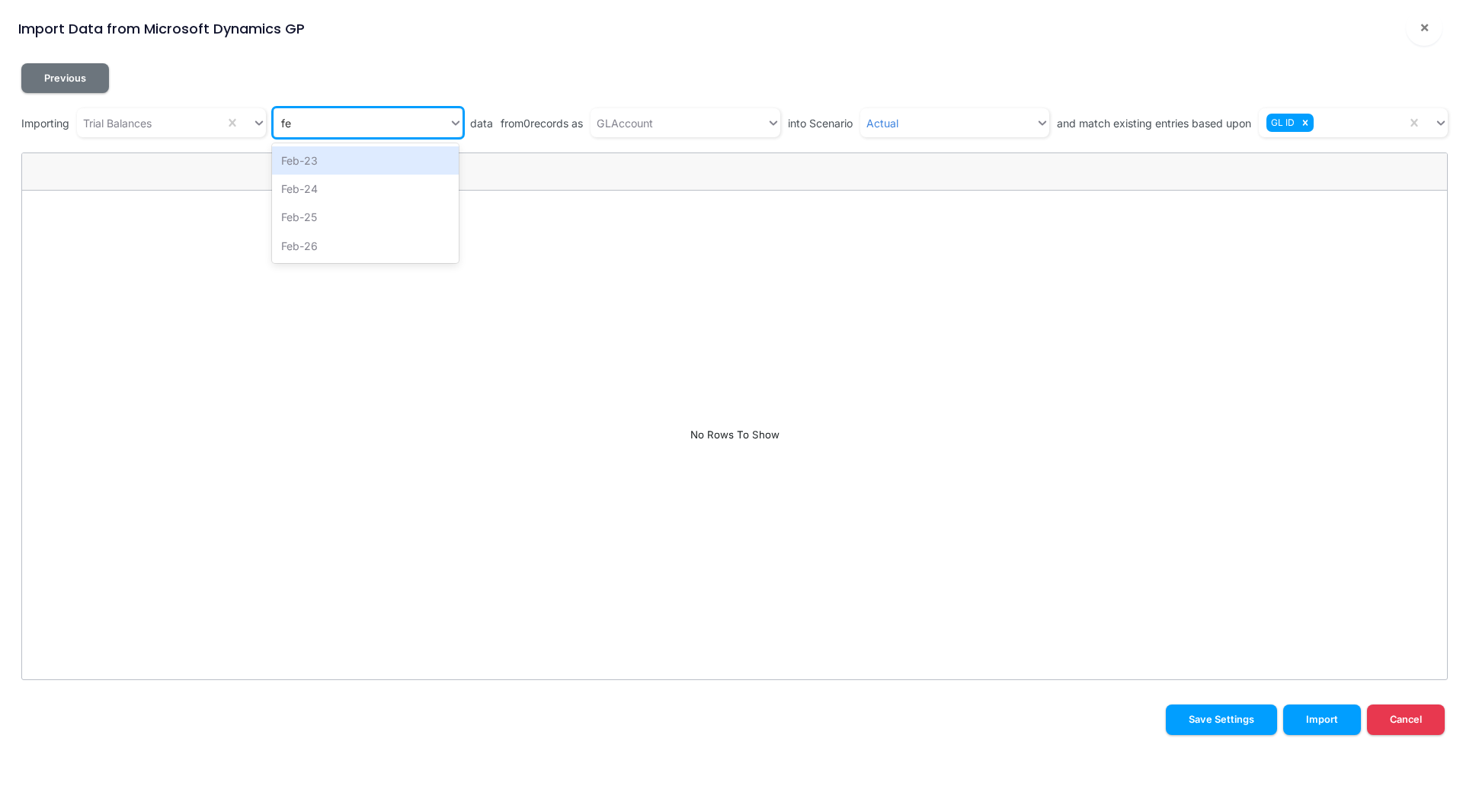
type input "feb"
click at [321, 209] on div "Feb-25" at bounding box center [366, 217] width 187 height 28
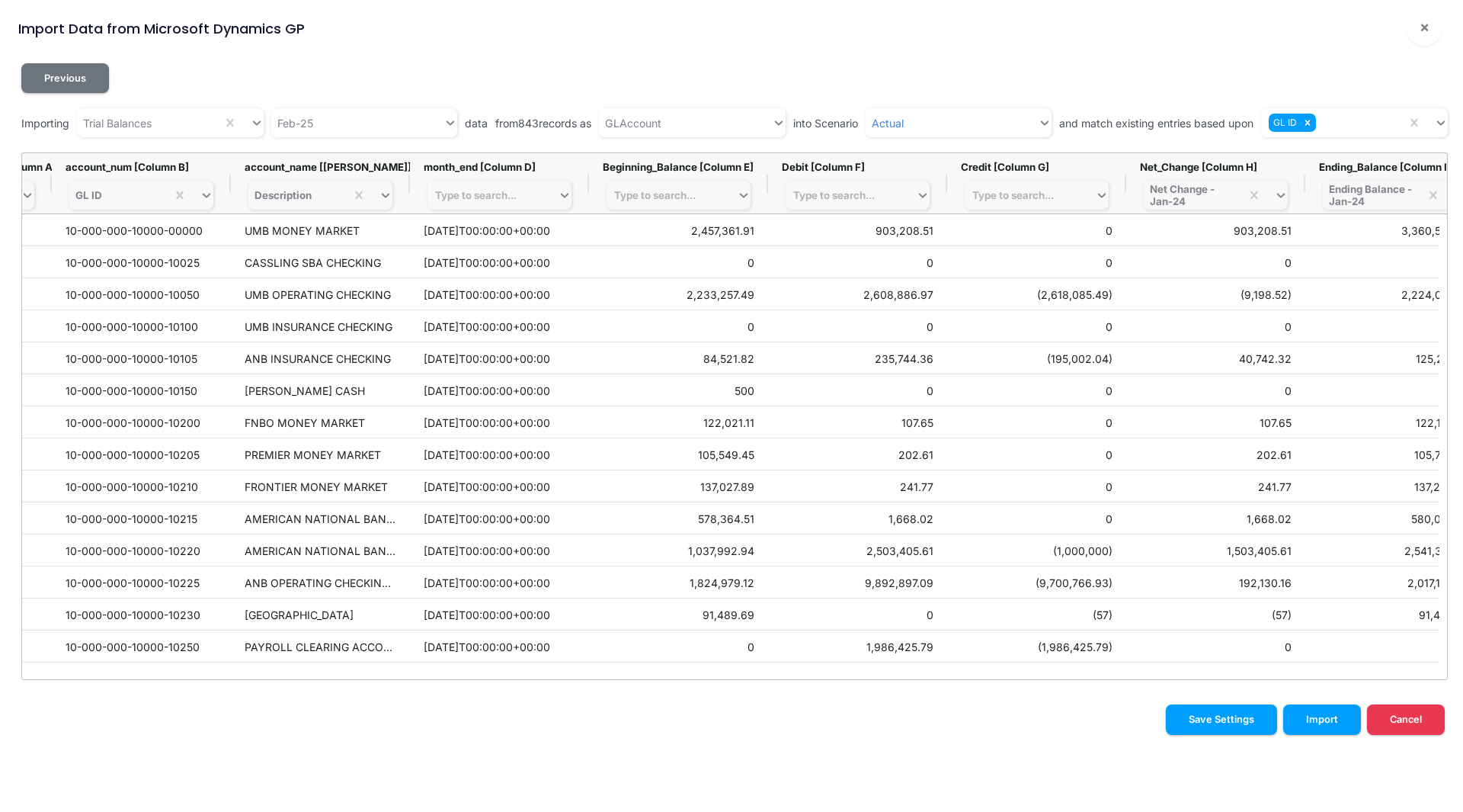
scroll to position [0, 194]
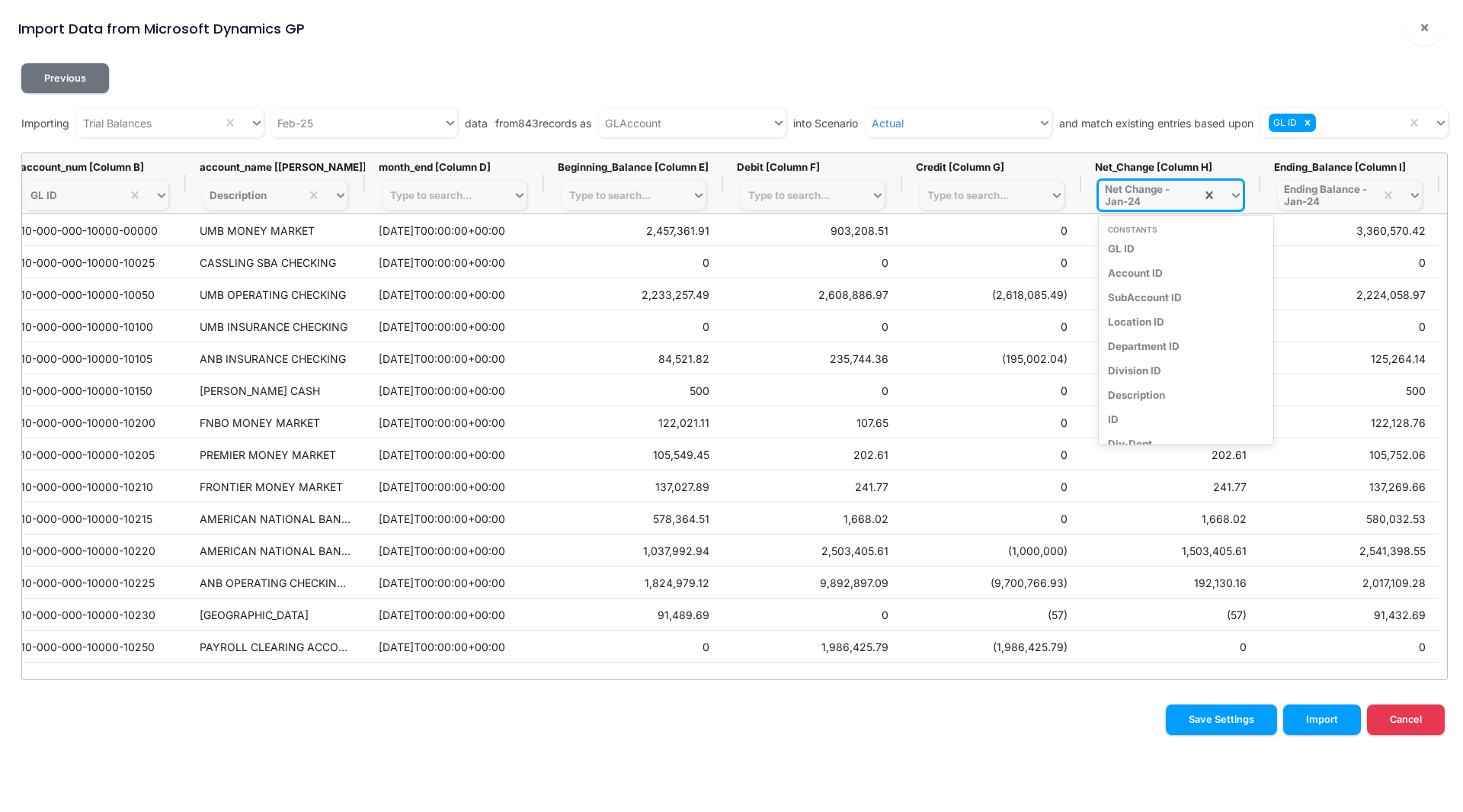
click at [1141, 195] on div "Net Change - Jan-24" at bounding box center [1148, 195] width 85 height 24
type input "net change - feb"
click at [1159, 293] on div "Net Change - Feb-25" at bounding box center [1171, 297] width 144 height 24
click at [1314, 198] on div "Ending Balance - Jan-24" at bounding box center [1327, 195] width 85 height 24
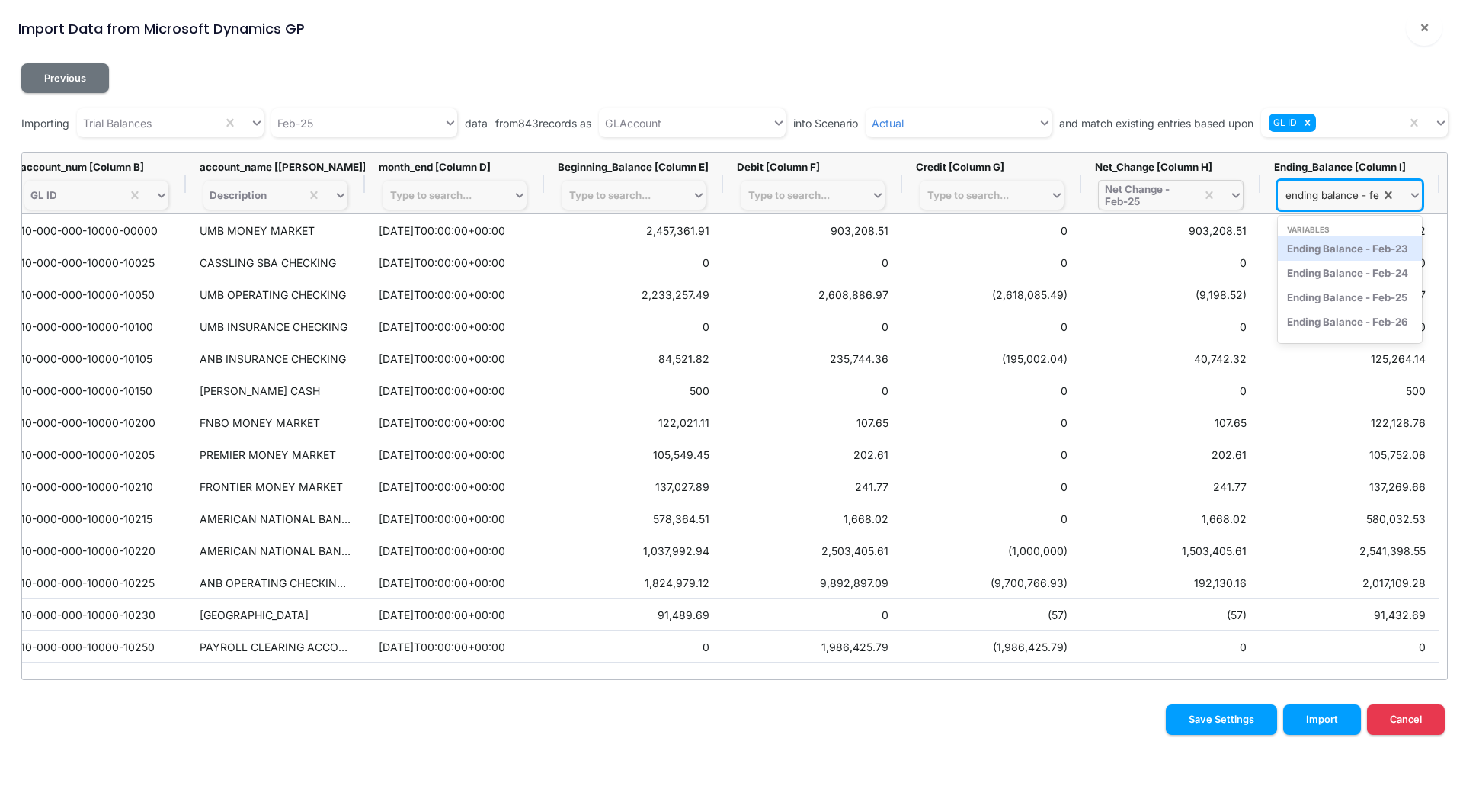
type input "ending balance - feb"
click at [1324, 296] on div "Ending Balance - Feb-25" at bounding box center [1350, 297] width 144 height 24
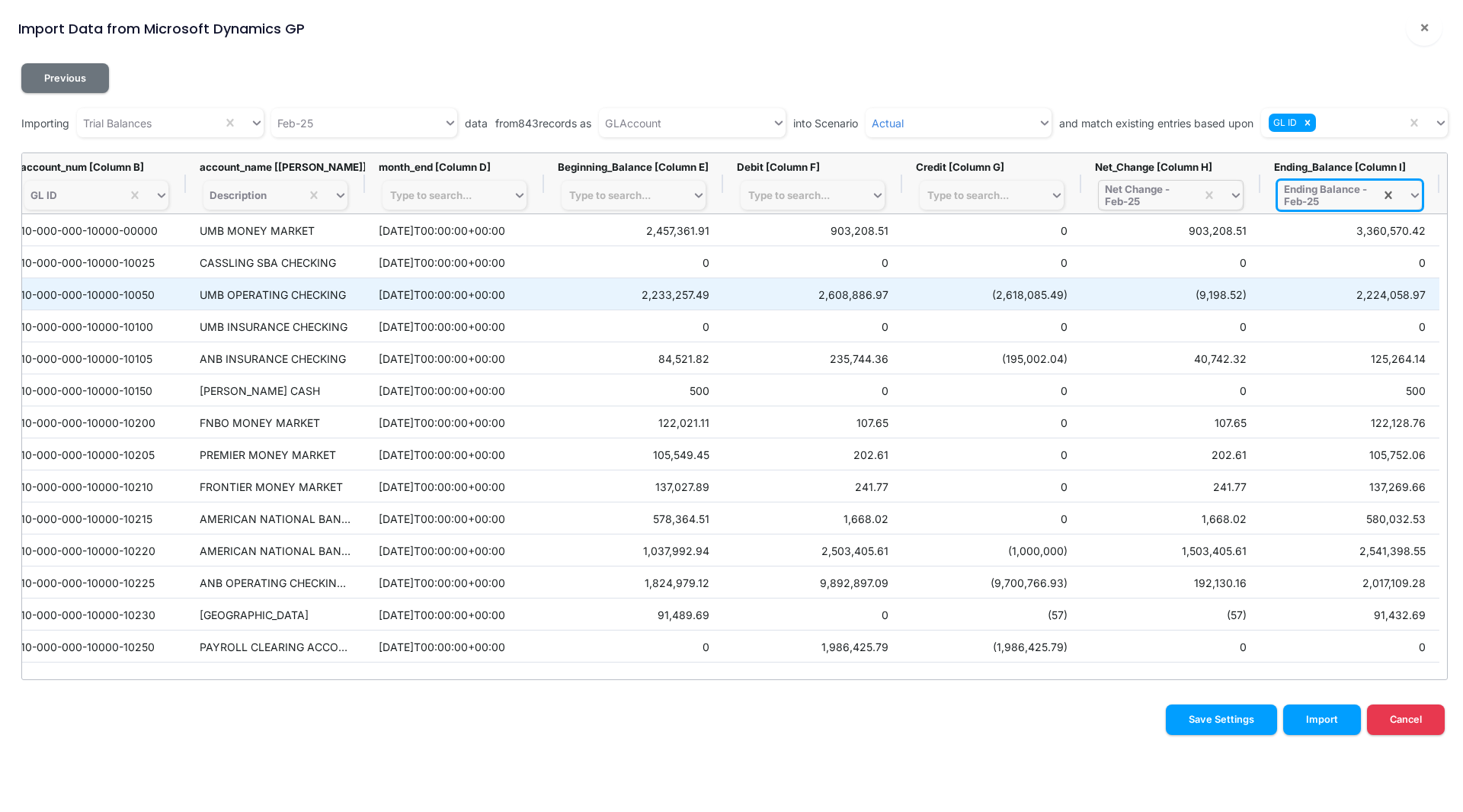
scroll to position [0, 0]
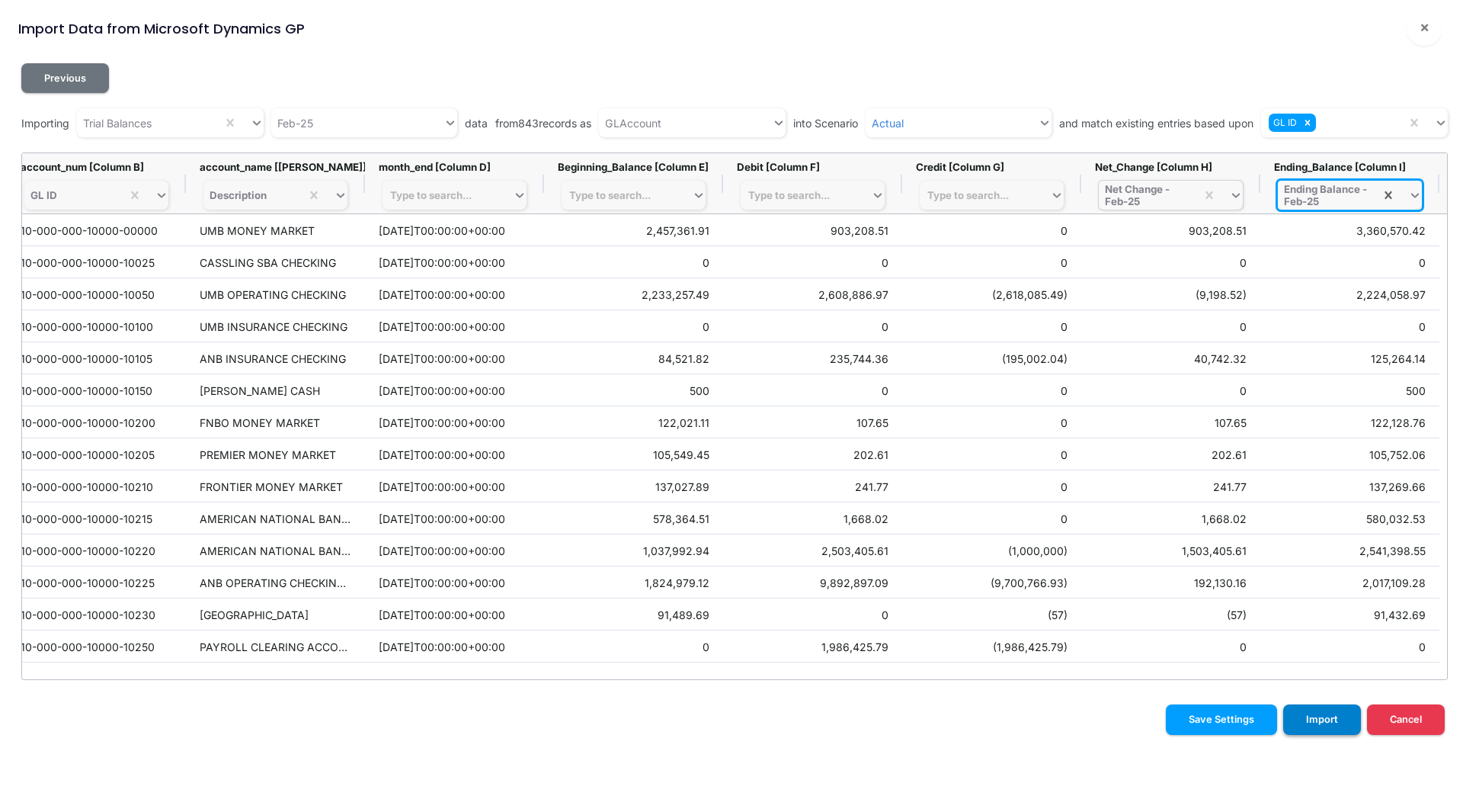
click at [1329, 722] on button "Import" at bounding box center [1322, 719] width 78 height 30
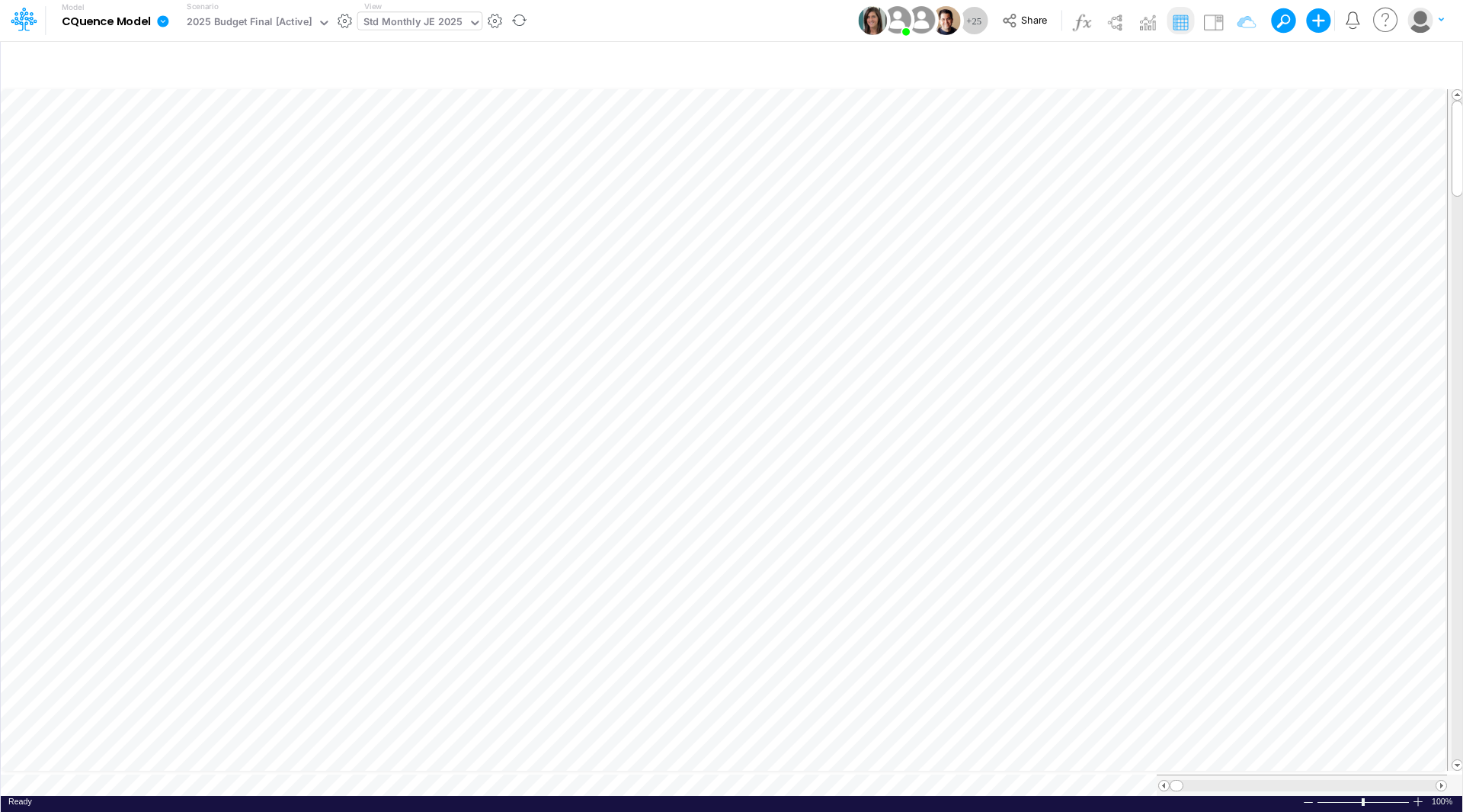
click at [436, 25] on div "Std Monthly JE 2025" at bounding box center [413, 23] width 99 height 17
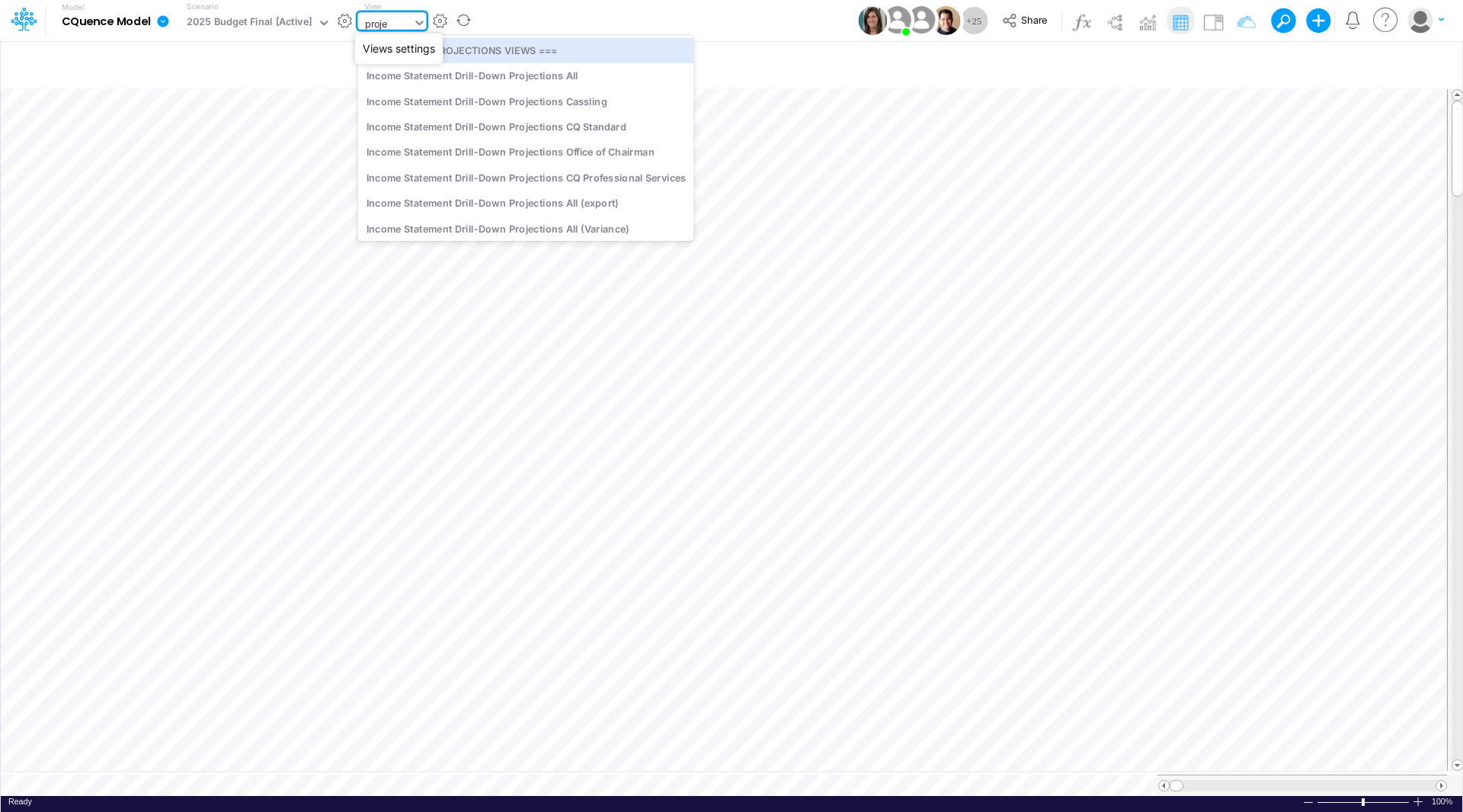
type input "projec"
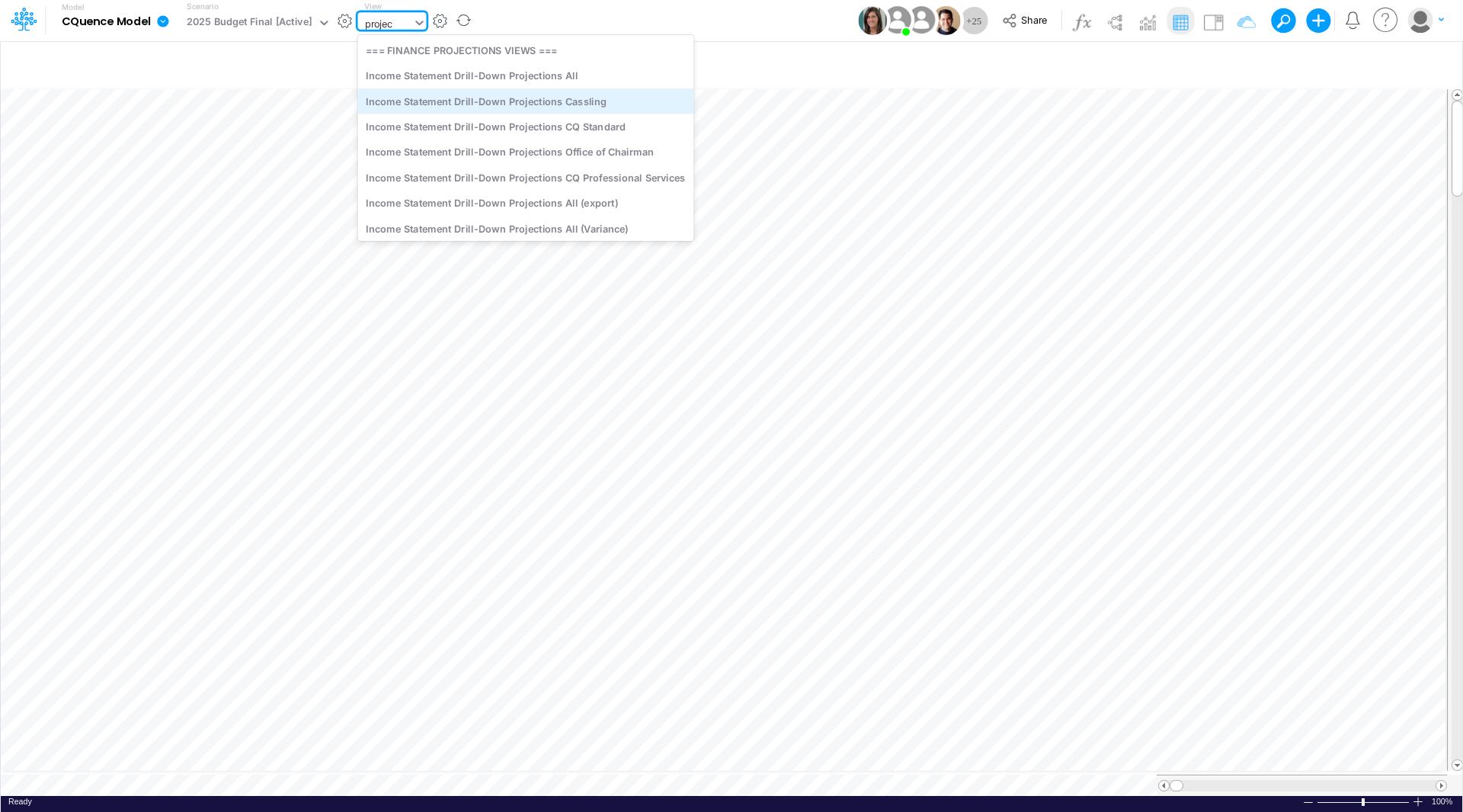
click at [481, 101] on div "Income Statement Drill-Down Projections Cassling" at bounding box center [527, 101] width 336 height 25
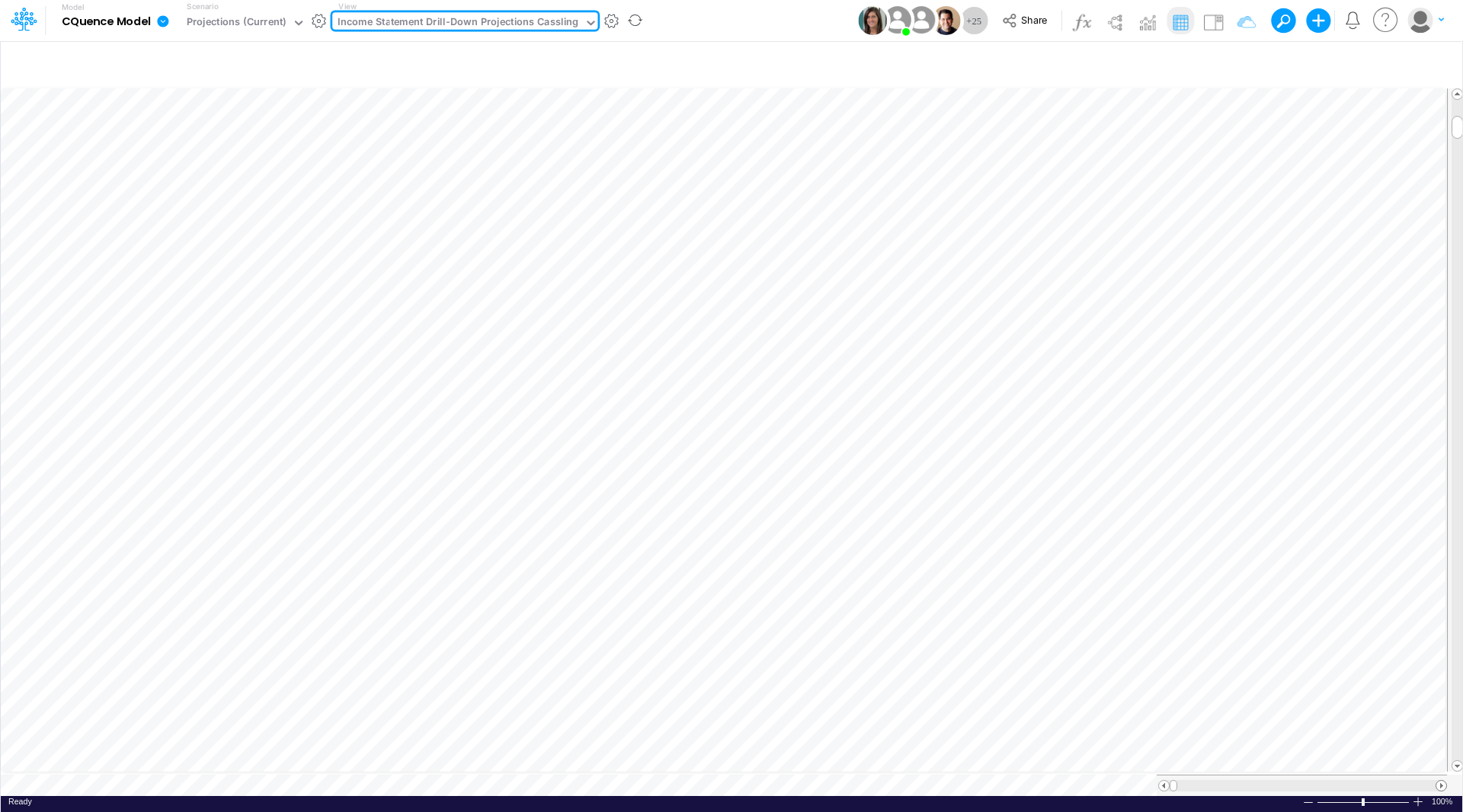
click at [1443, 781] on span at bounding box center [1442, 785] width 10 height 10
click at [1443, 781] on span at bounding box center [1442, 785] width 10 height 10
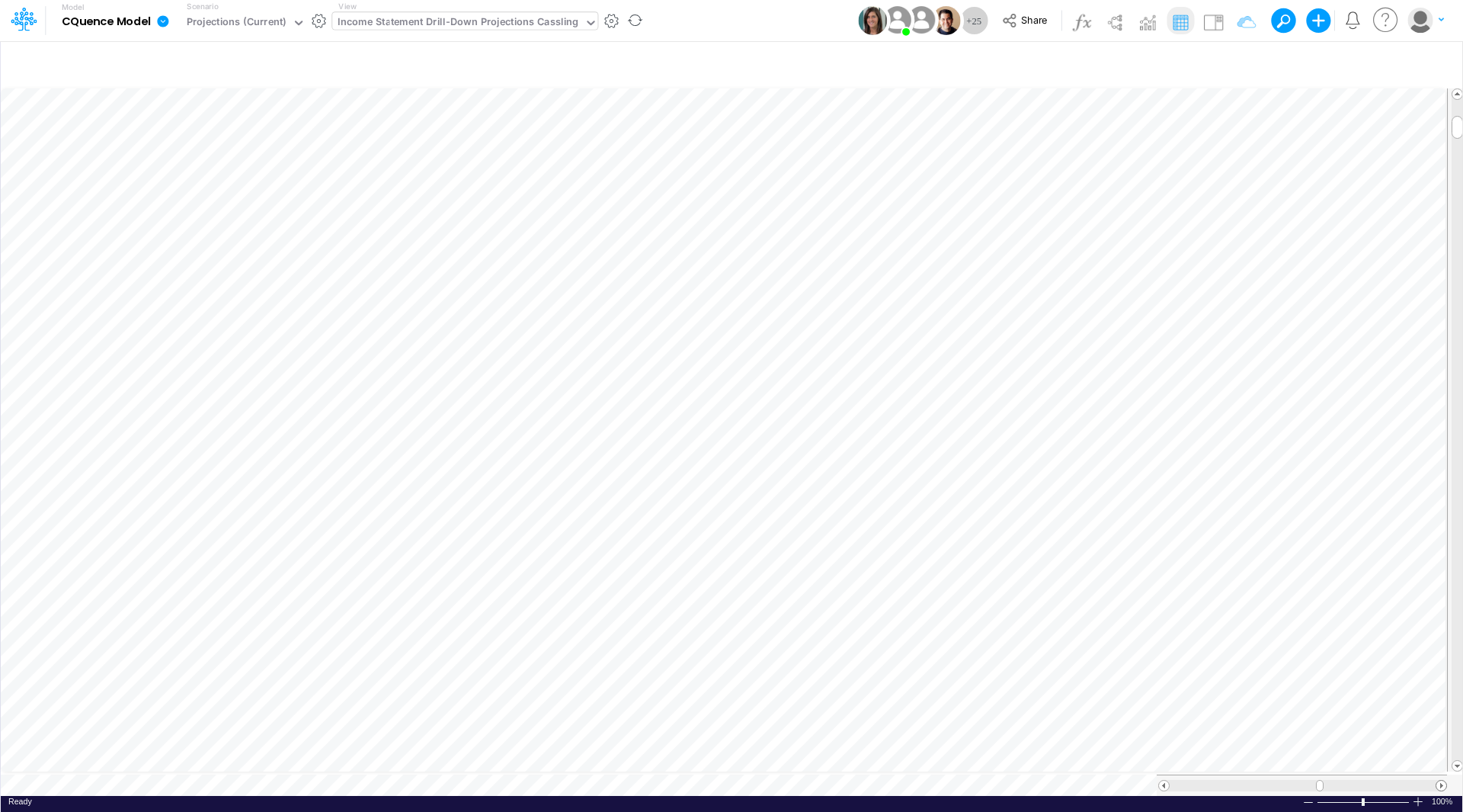
click at [1443, 781] on span at bounding box center [1442, 785] width 10 height 10
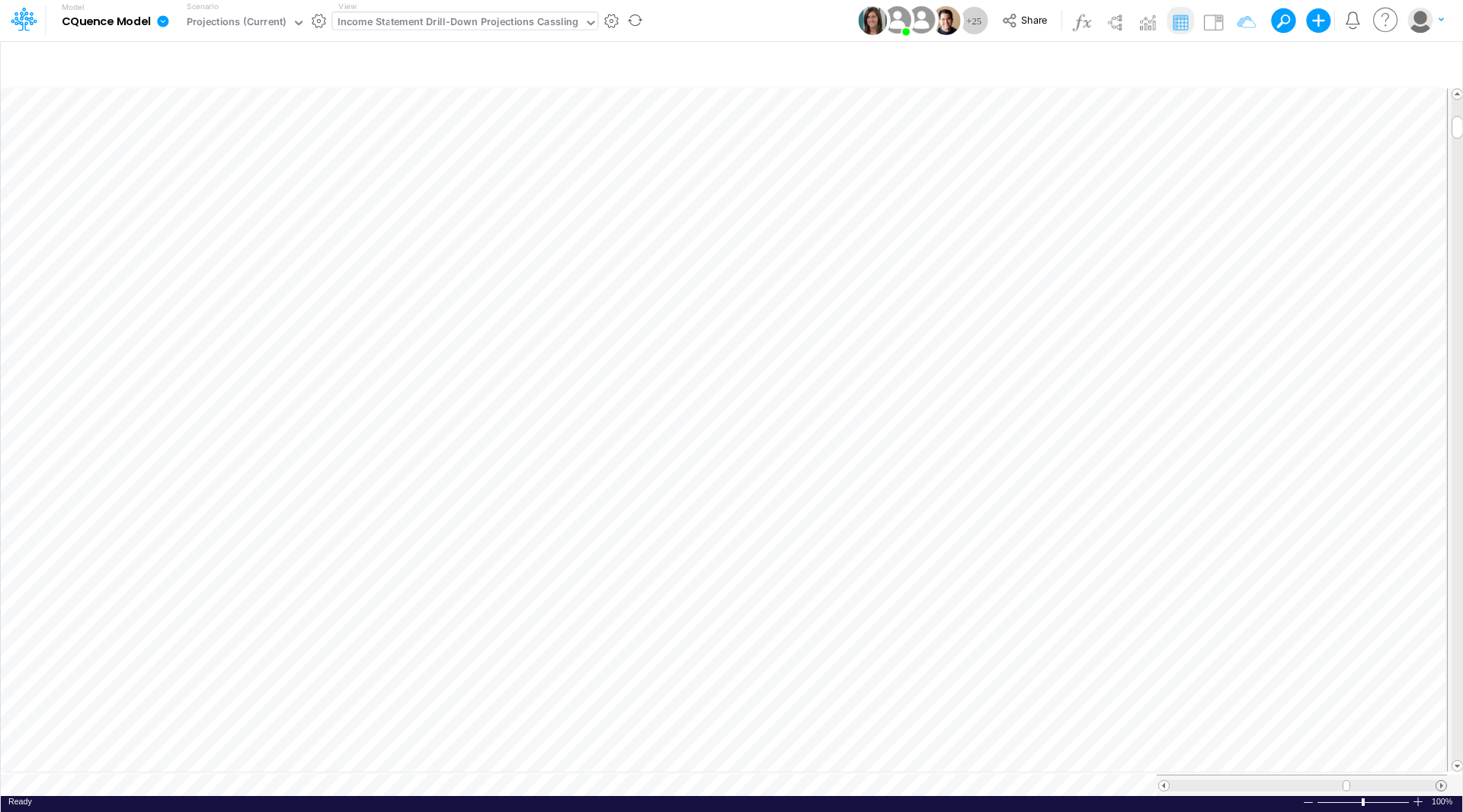
click at [1443, 781] on span at bounding box center [1442, 785] width 10 height 10
click at [1164, 781] on span at bounding box center [1164, 785] width 10 height 10
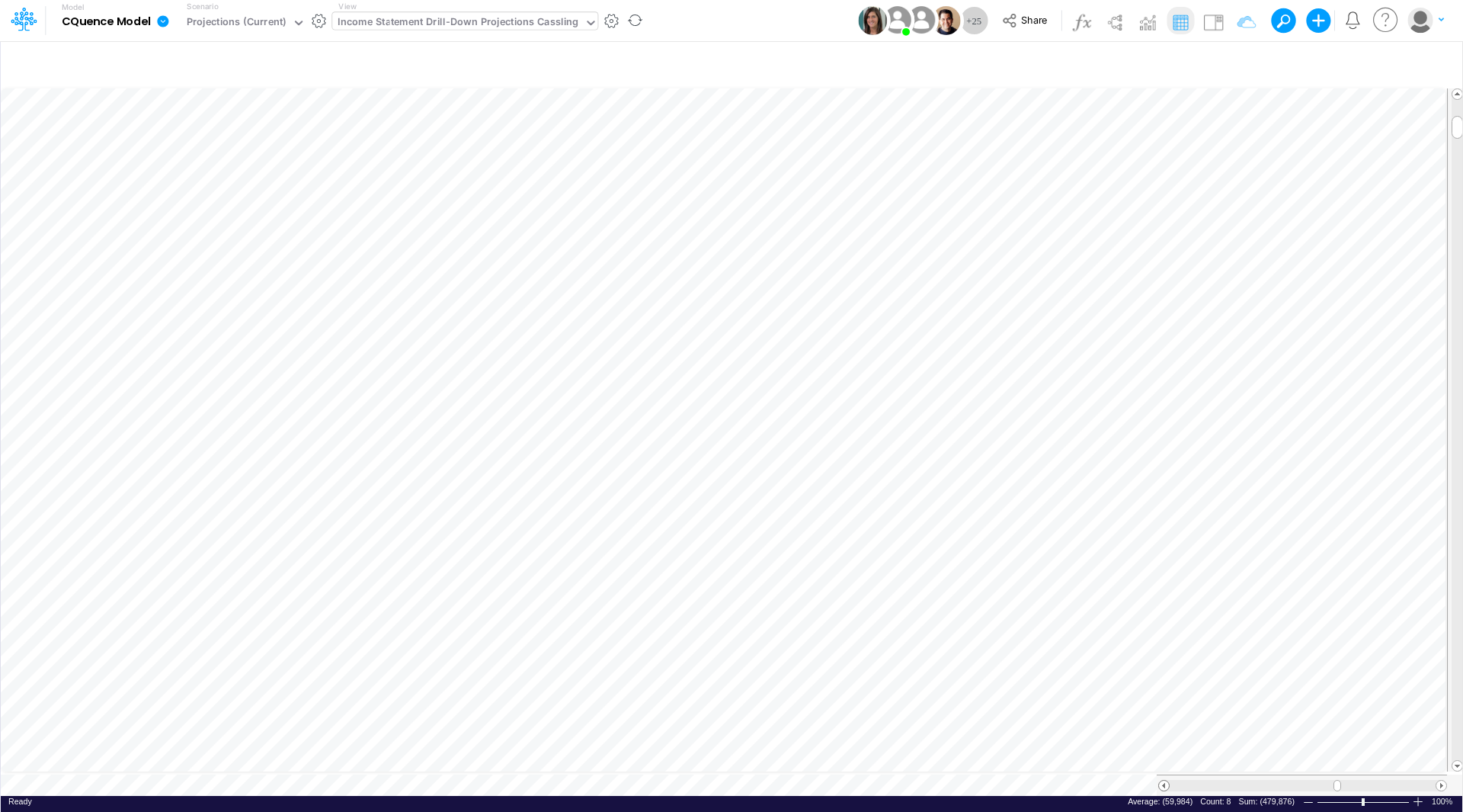
click at [1164, 781] on span at bounding box center [1164, 785] width 10 height 10
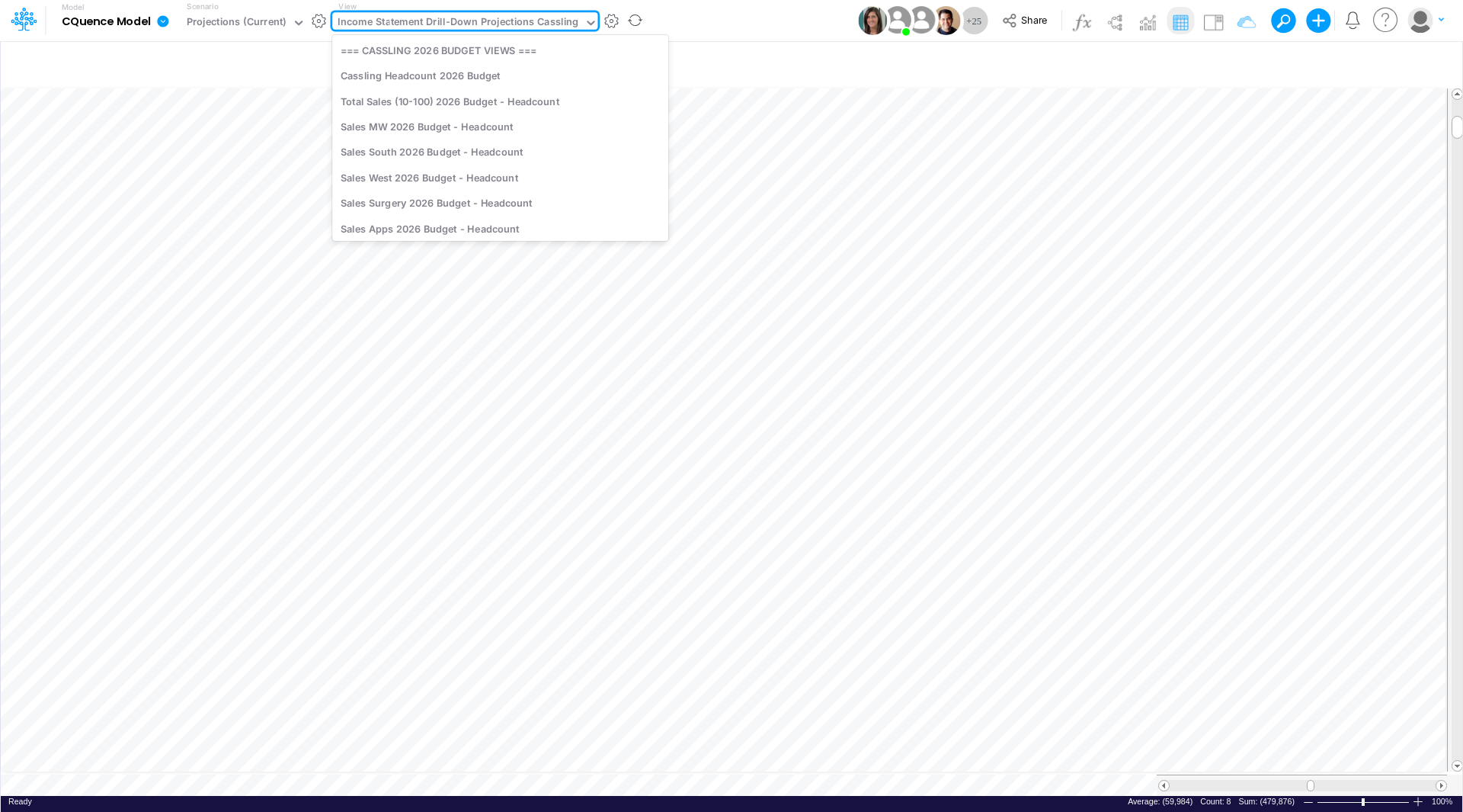
drag, startPoint x: 417, startPoint y: 30, endPoint x: 436, endPoint y: 17, distance: 23.0
click at [417, 30] on div "Income Statement Drill-Down Projections Cassling" at bounding box center [458, 23] width 241 height 17
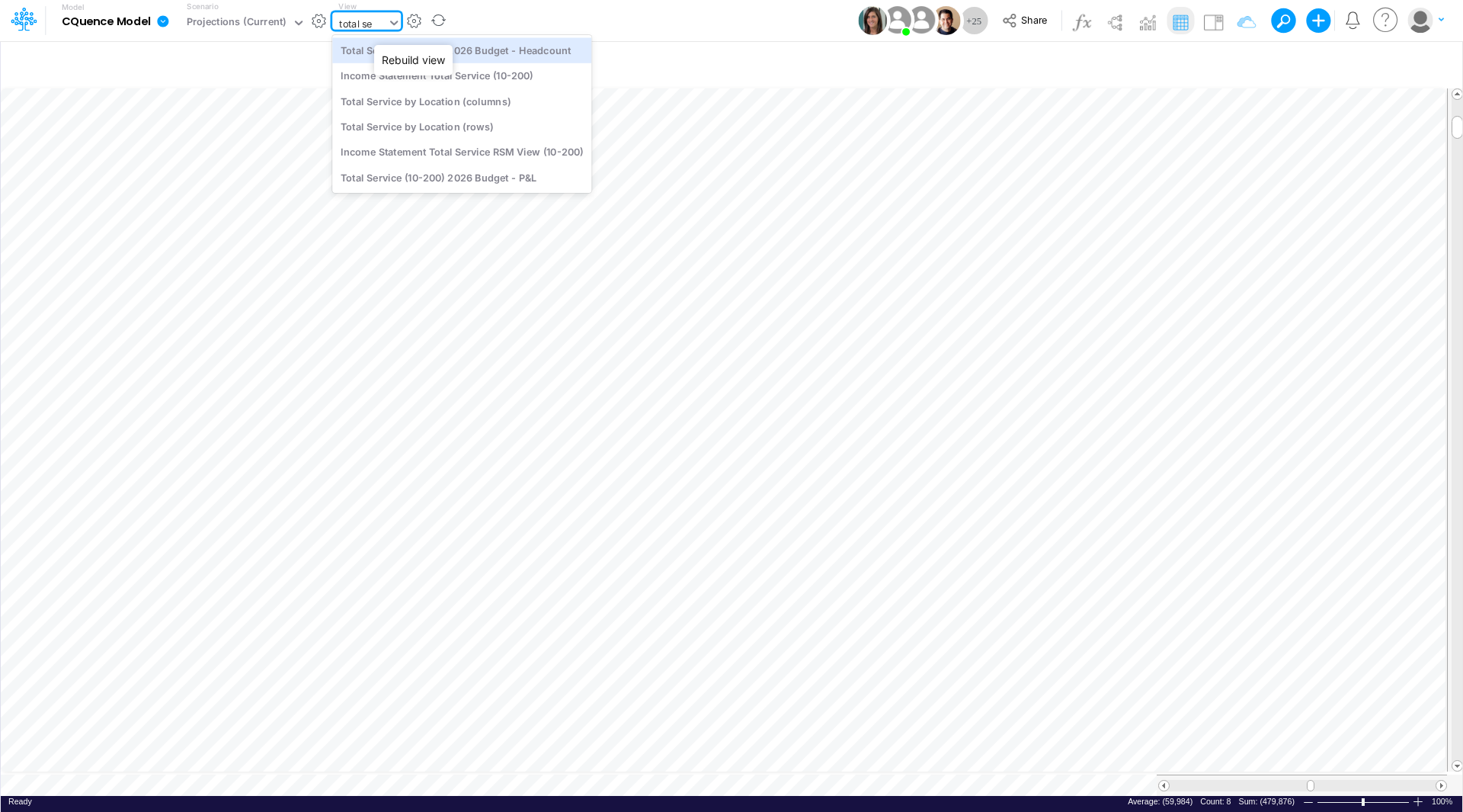
type input "total ser"
click at [487, 81] on div "Income Statement Total Service (10-200)" at bounding box center [462, 75] width 259 height 25
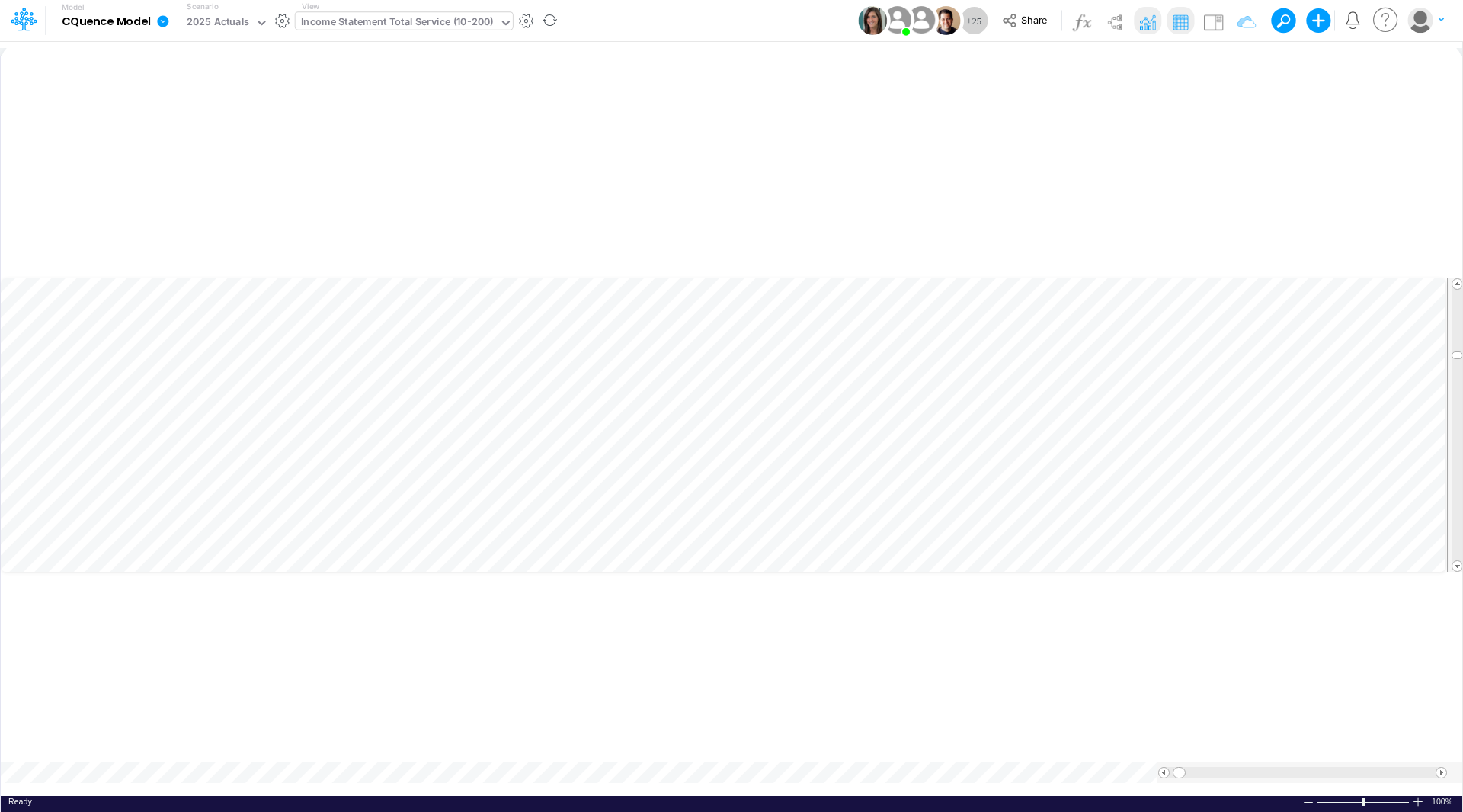
drag, startPoint x: 747, startPoint y: 427, endPoint x: 749, endPoint y: 41, distance: 386.0
click at [753, 39] on div "Model CQuence Model Edit model settings Duplicate Import QuickBooks QuickBooks …" at bounding box center [731, 406] width 1463 height 812
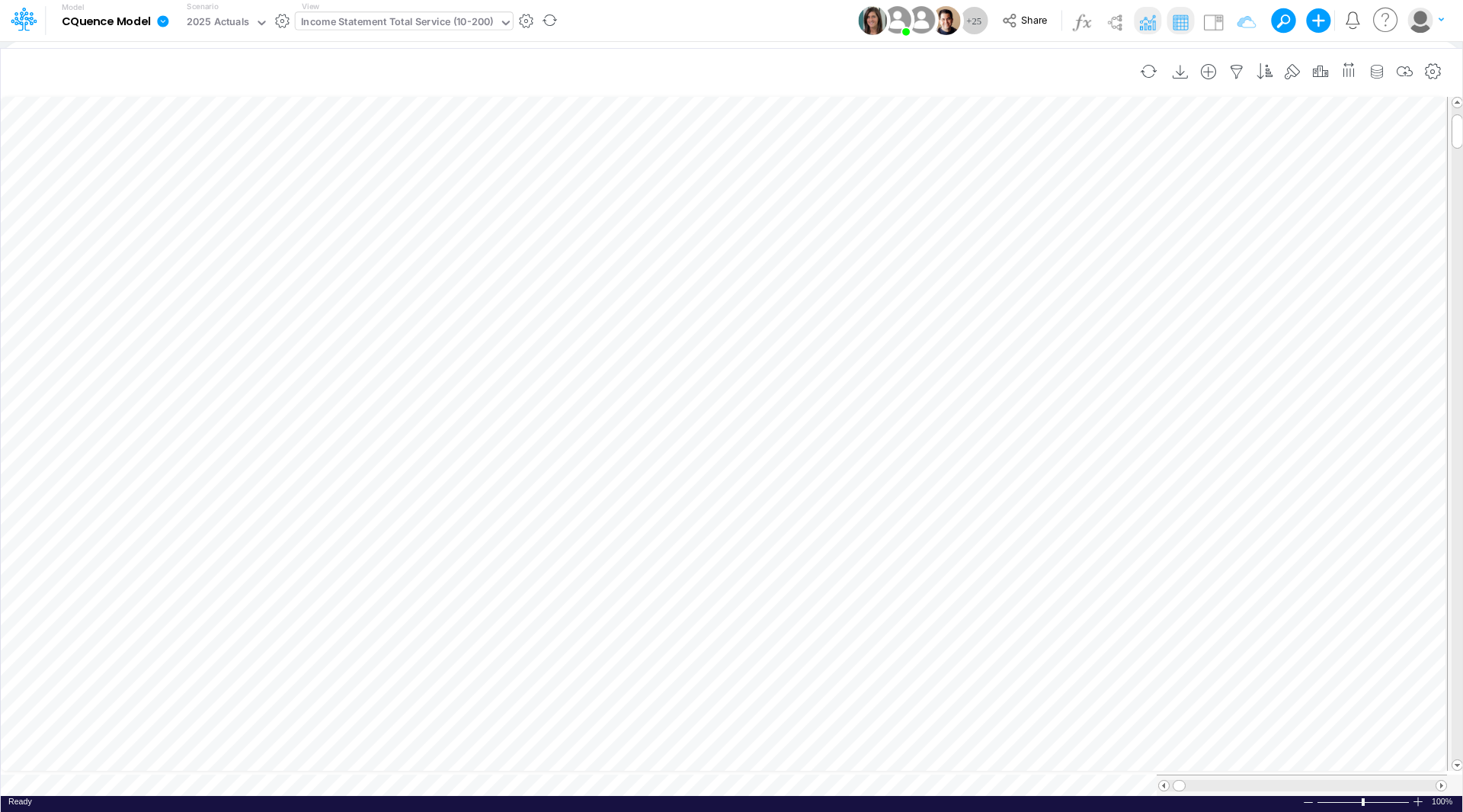
scroll to position [8, 0]
click at [1445, 781] on span at bounding box center [1442, 785] width 10 height 10
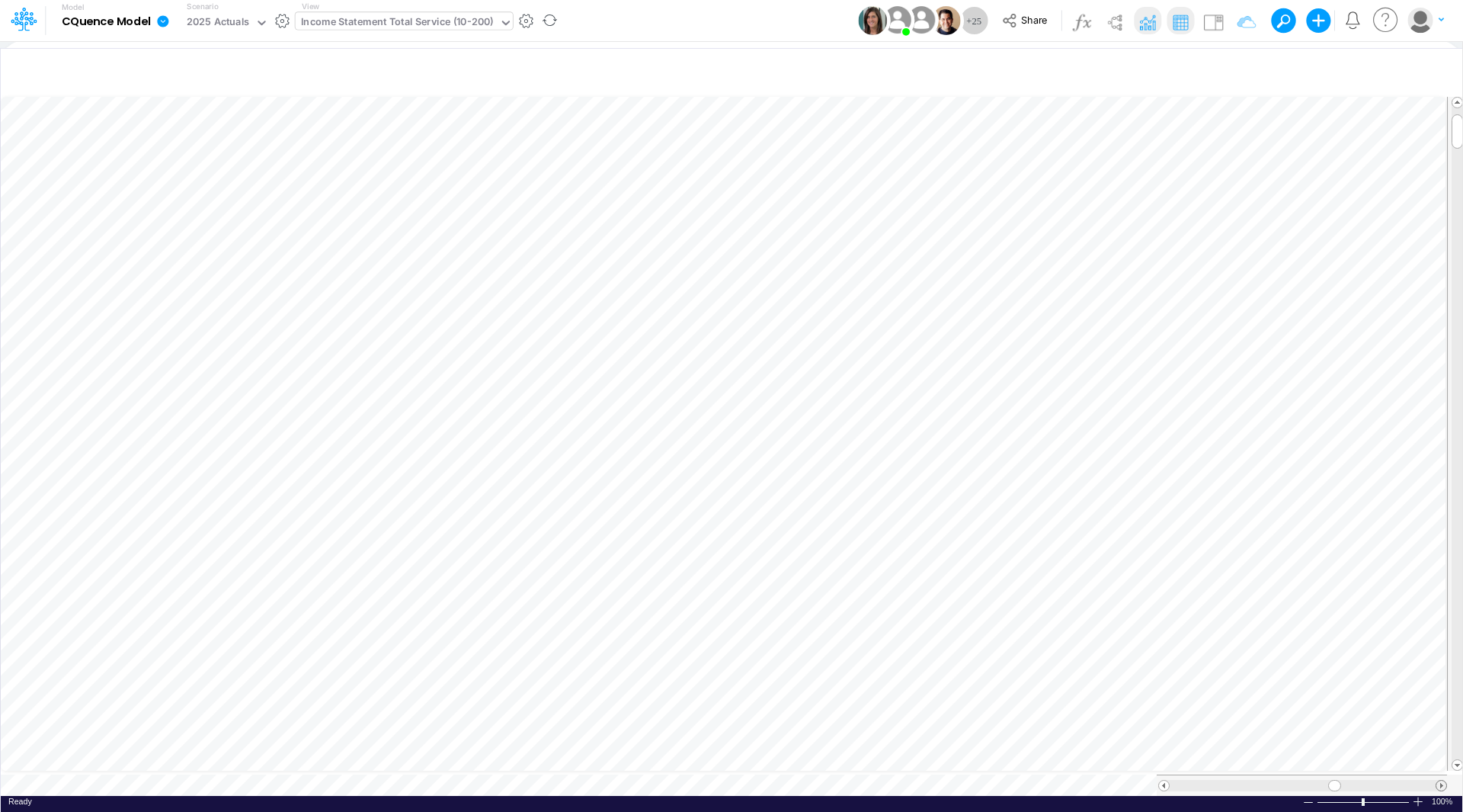
click at [1445, 781] on span at bounding box center [1442, 785] width 10 height 10
click at [1163, 781] on span at bounding box center [1164, 785] width 10 height 10
click at [1443, 781] on span at bounding box center [1442, 785] width 10 height 10
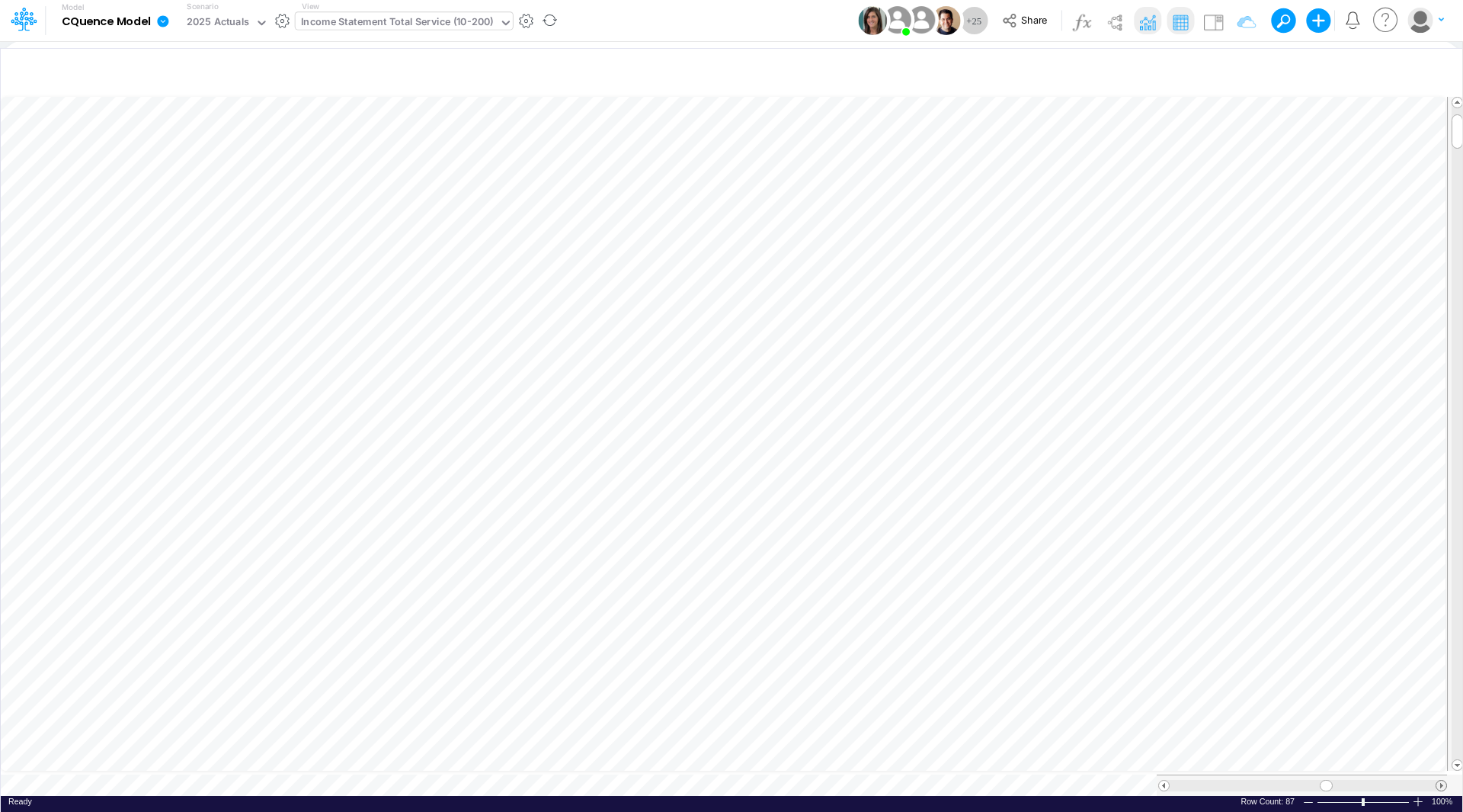
click at [1443, 781] on span at bounding box center [1442, 785] width 10 height 10
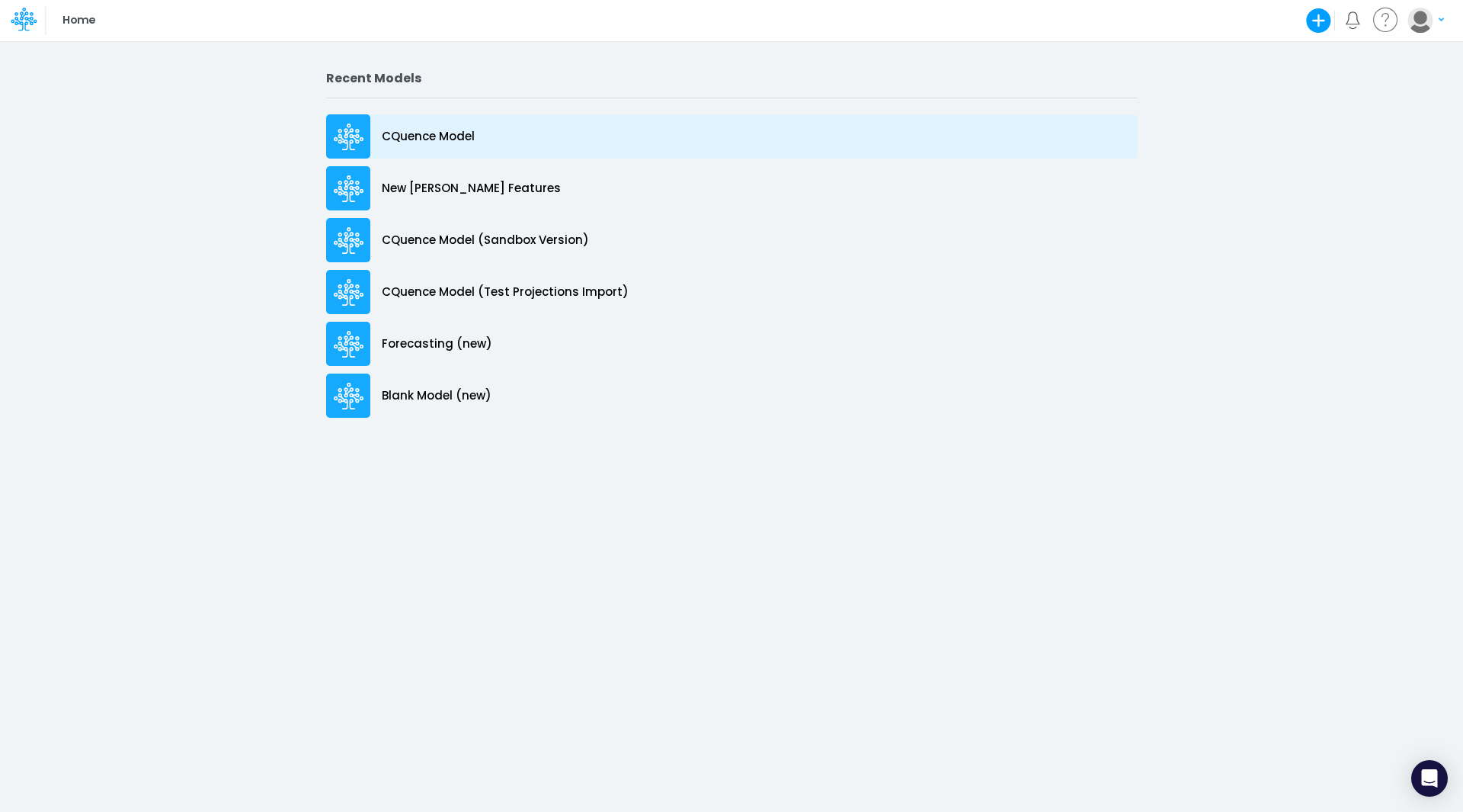
click at [436, 135] on p "CQuence Model" at bounding box center [428, 137] width 93 height 17
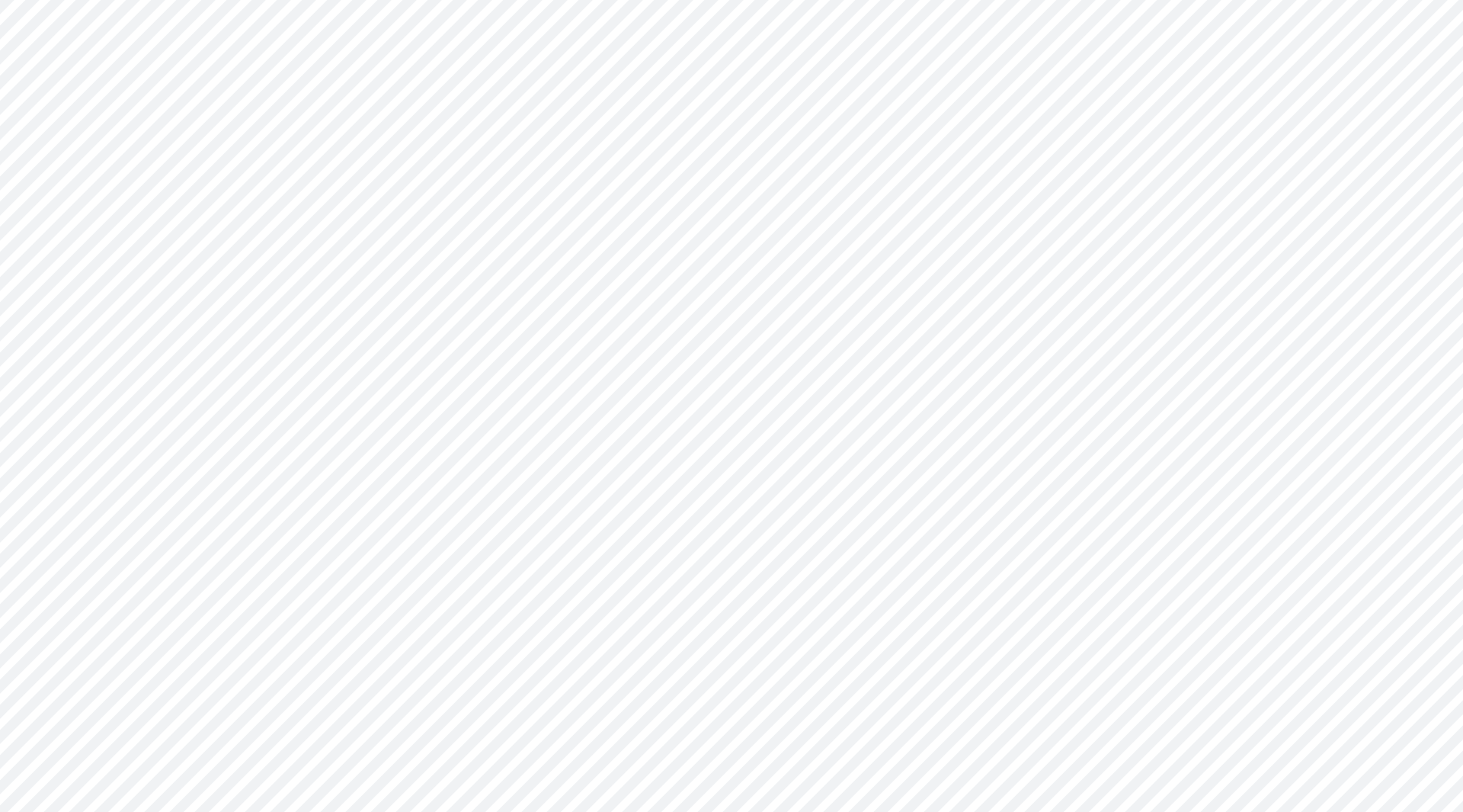
type input "Consolidated All by Month"
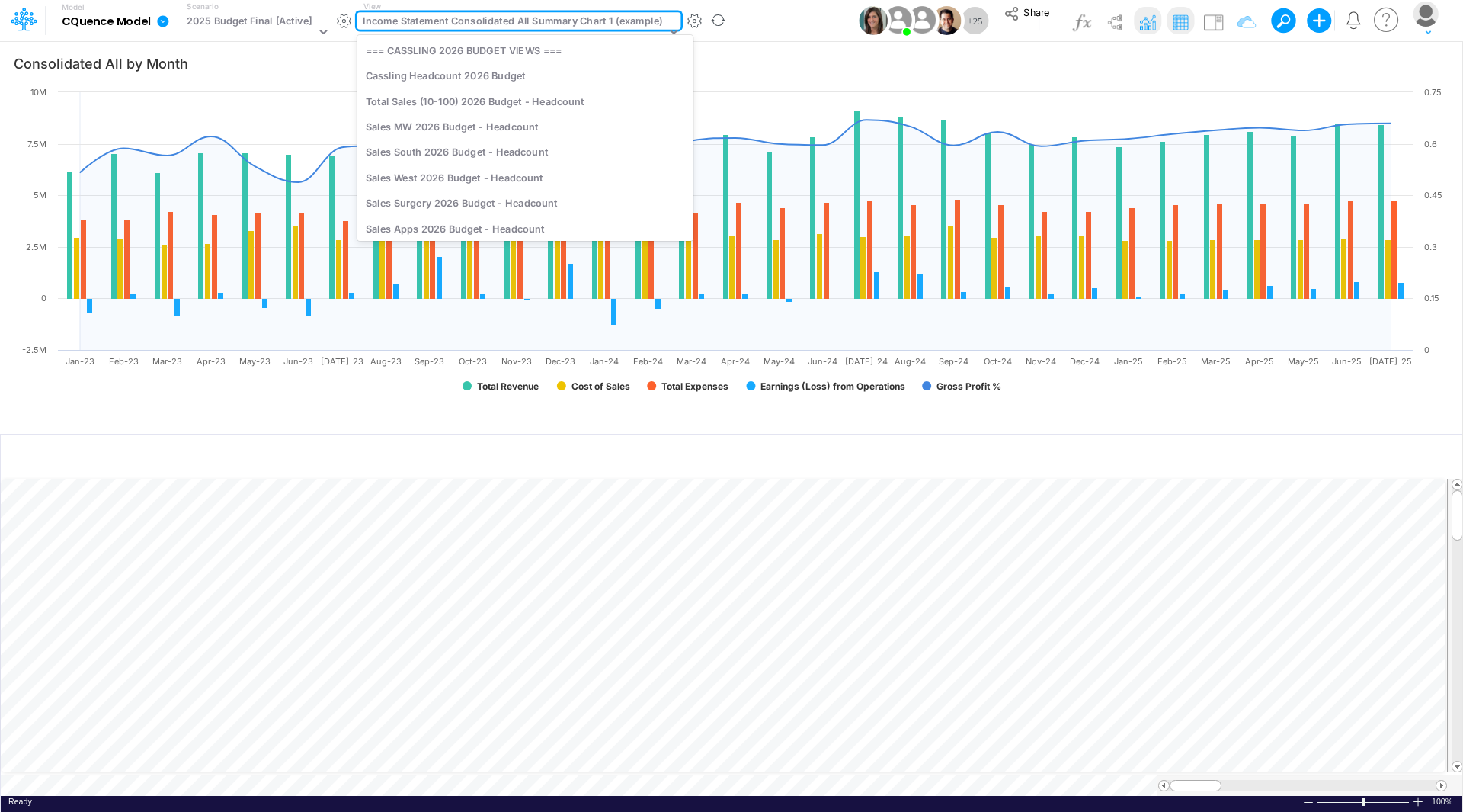
click at [506, 20] on div "Income Statement Consolidated All Summary Chart 1 (example)" at bounding box center [512, 22] width 300 height 17
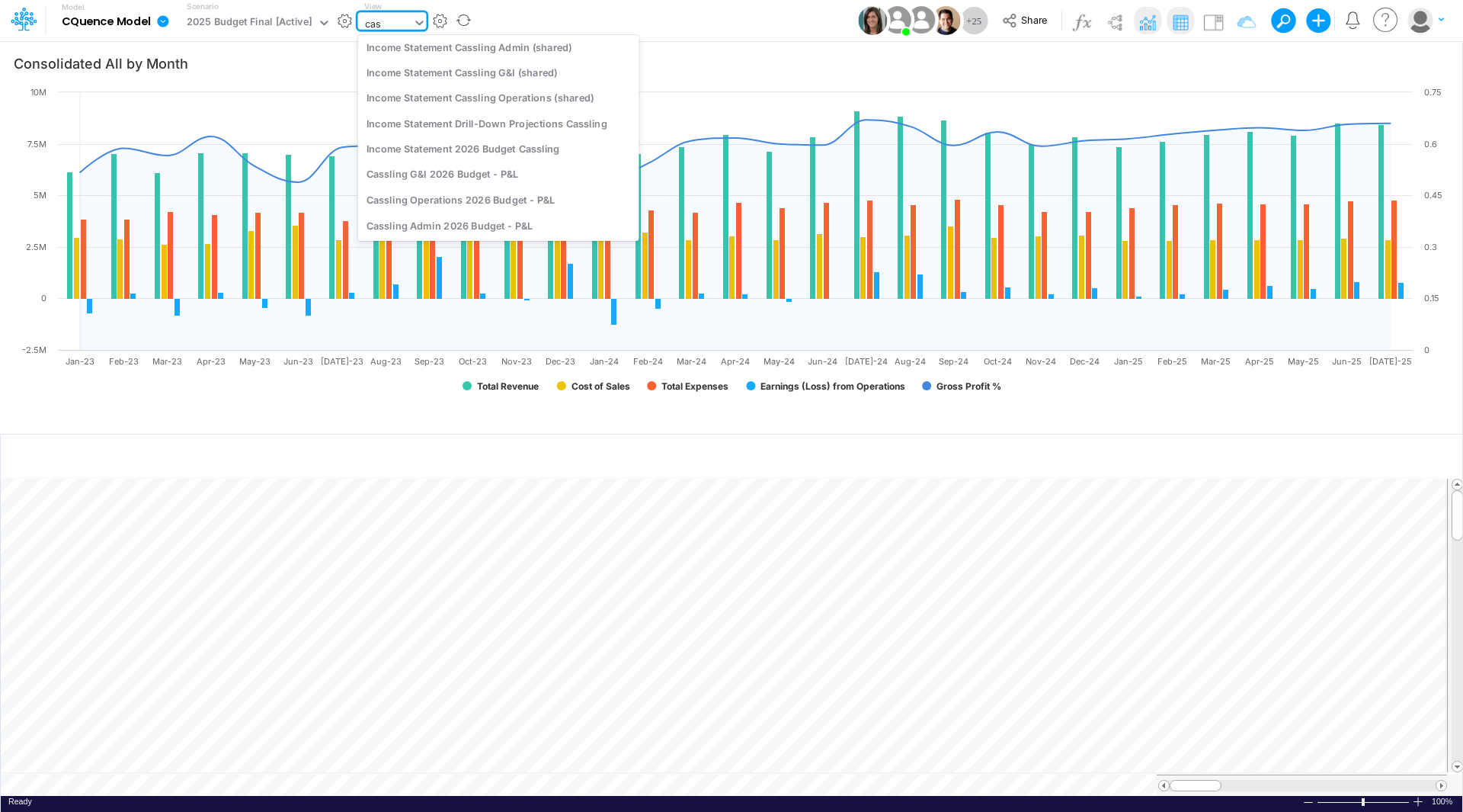
scroll to position [259, 0]
type input "cassling"
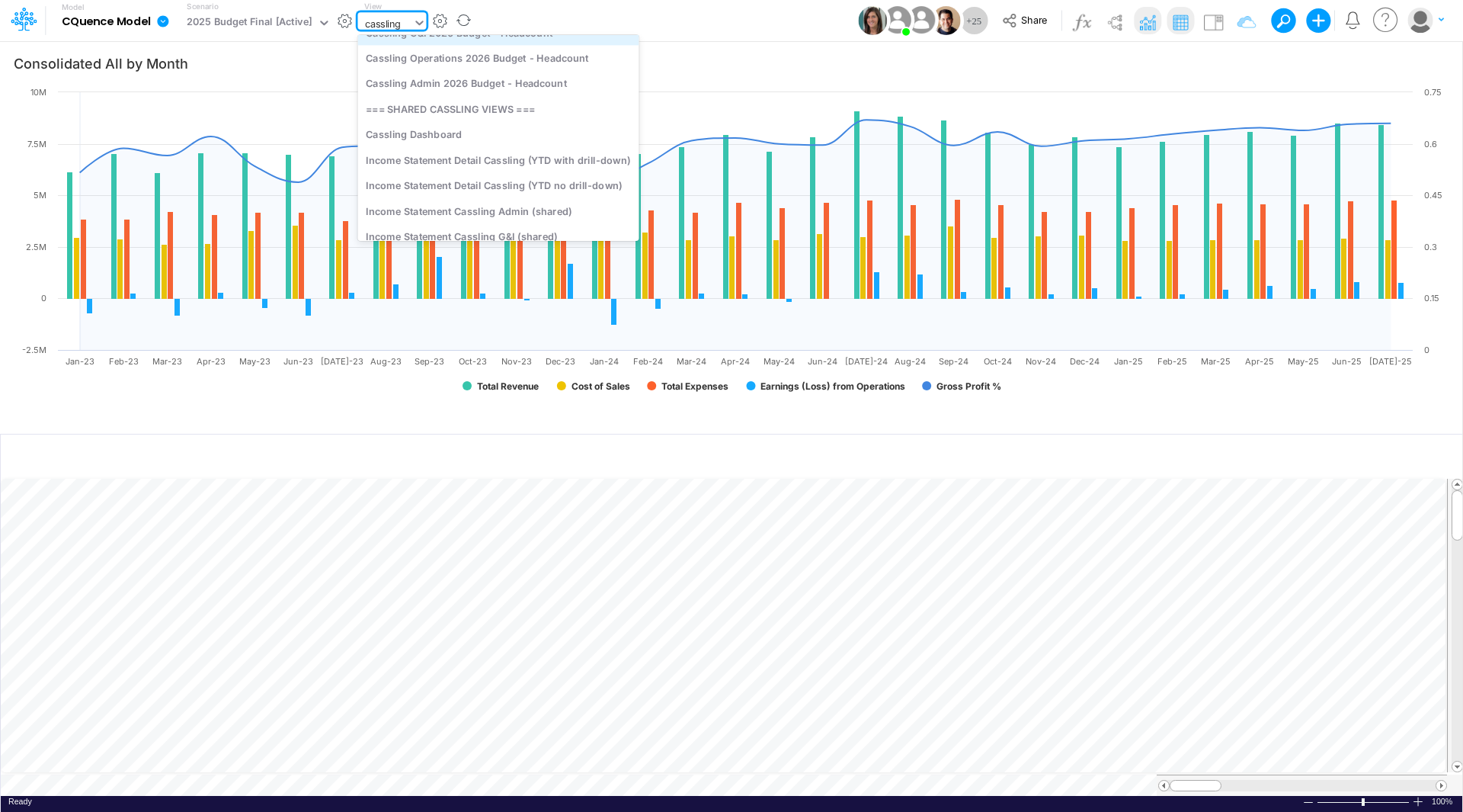
scroll to position [152, 0]
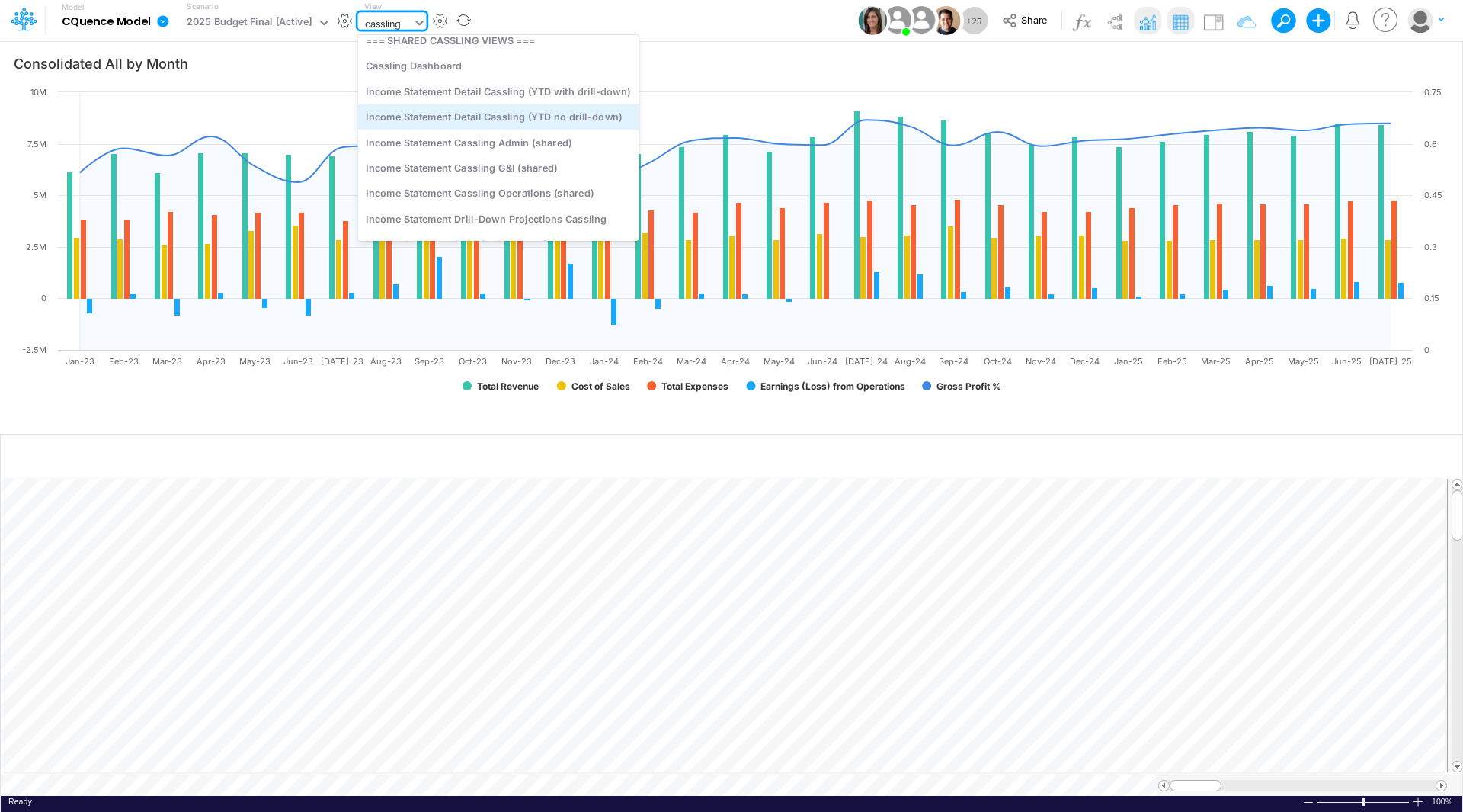
click at [498, 112] on div "Income Statement Detail Cassling (YTD no drill-down)" at bounding box center [499, 116] width 281 height 25
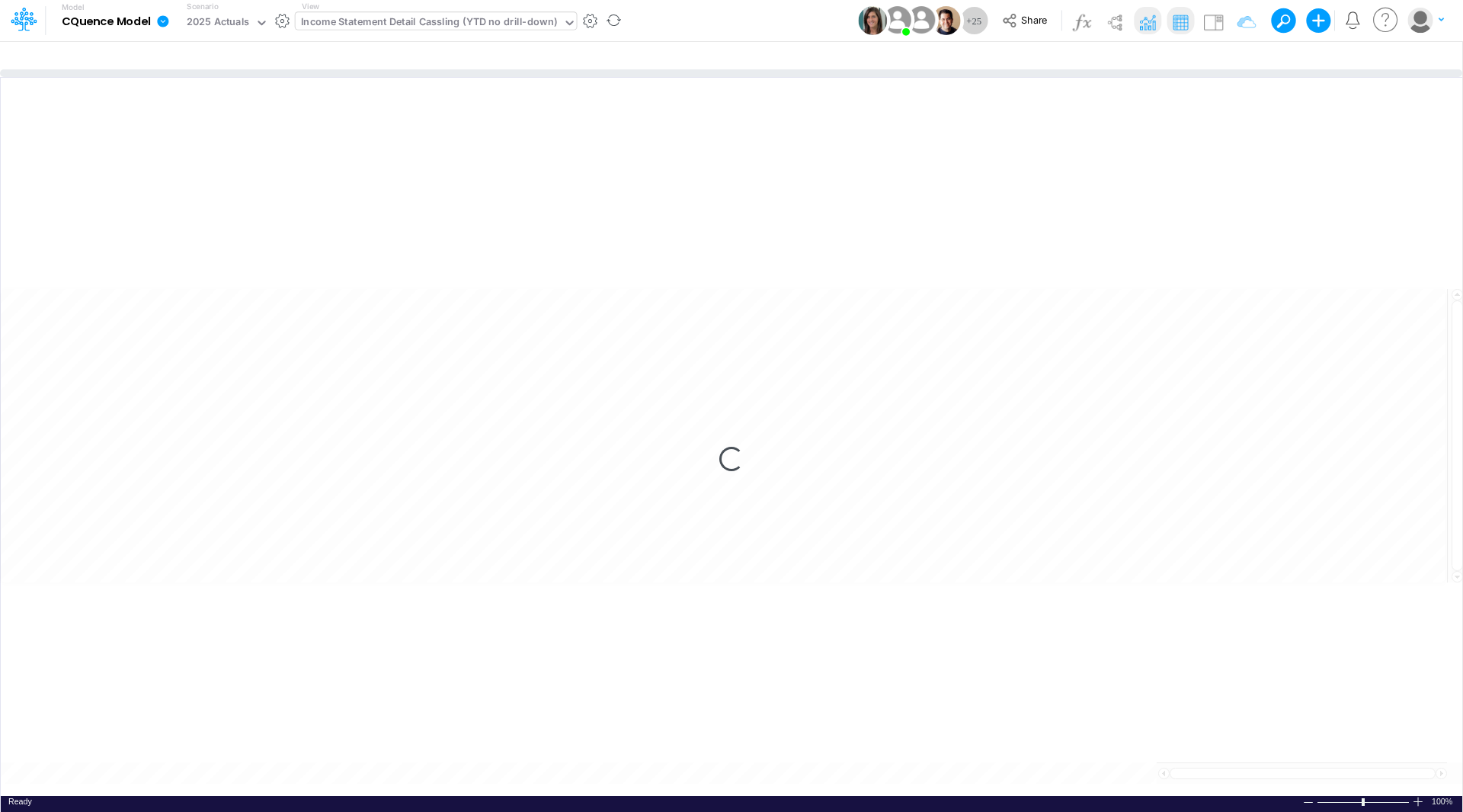
drag, startPoint x: 642, startPoint y: 428, endPoint x: 663, endPoint y: 64, distance: 364.6
click at [663, 69] on div at bounding box center [731, 73] width 1462 height 8
